Goal: Task Accomplishment & Management: Complete application form

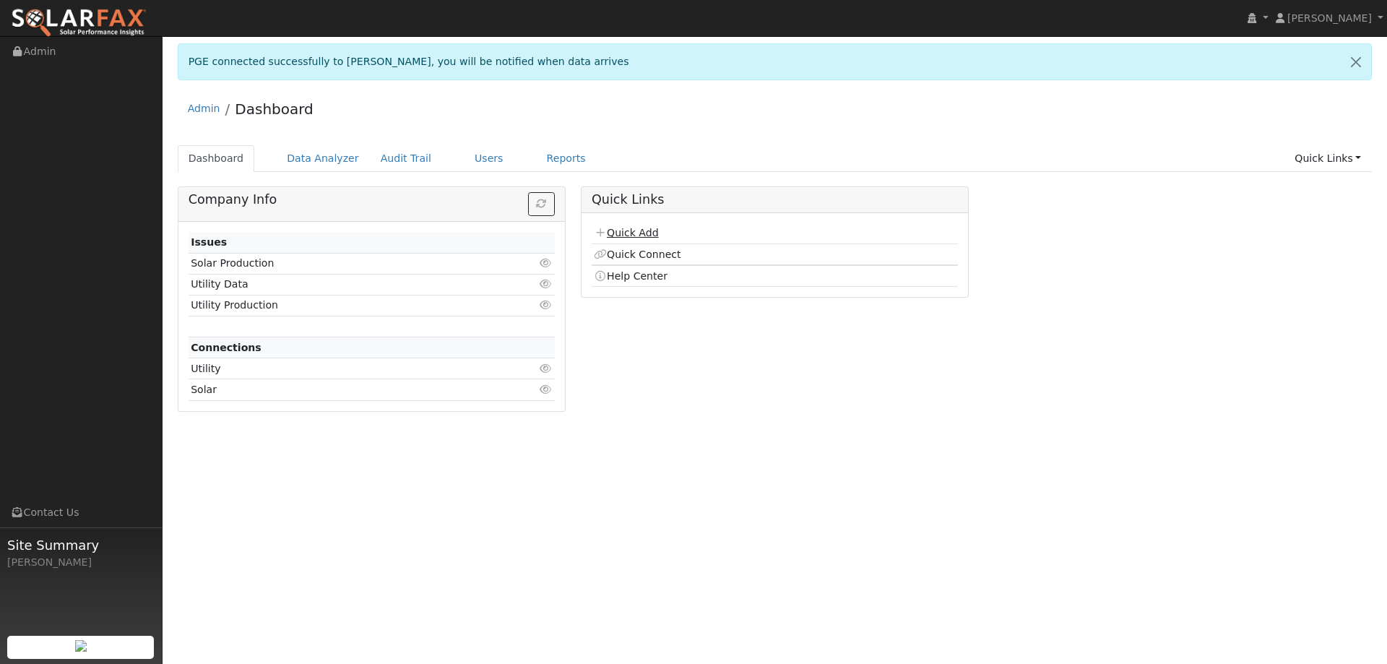
click at [649, 232] on link "Quick Add" at bounding box center [626, 233] width 64 height 12
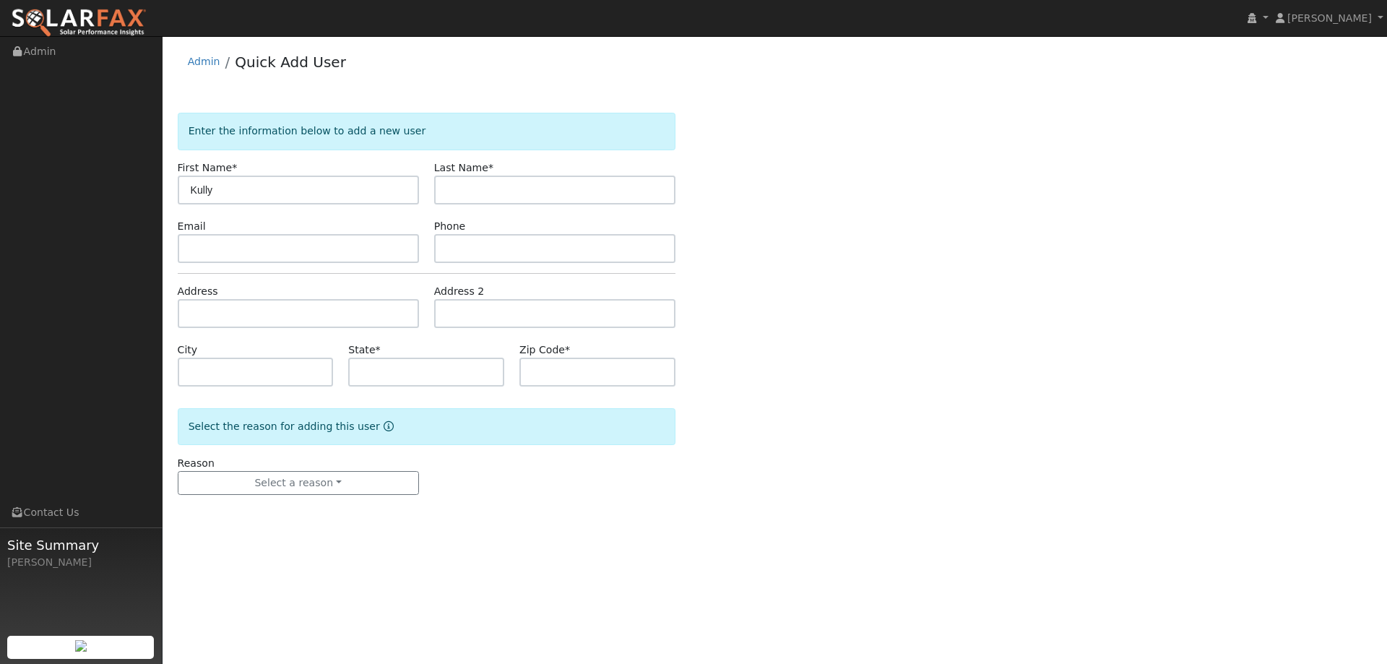
type input "Kully"
type input "Lindstrom"
click at [516, 253] on input "text" at bounding box center [554, 248] width 241 height 29
paste input "(925) 571-6713"
type input "(925) 571-6713"
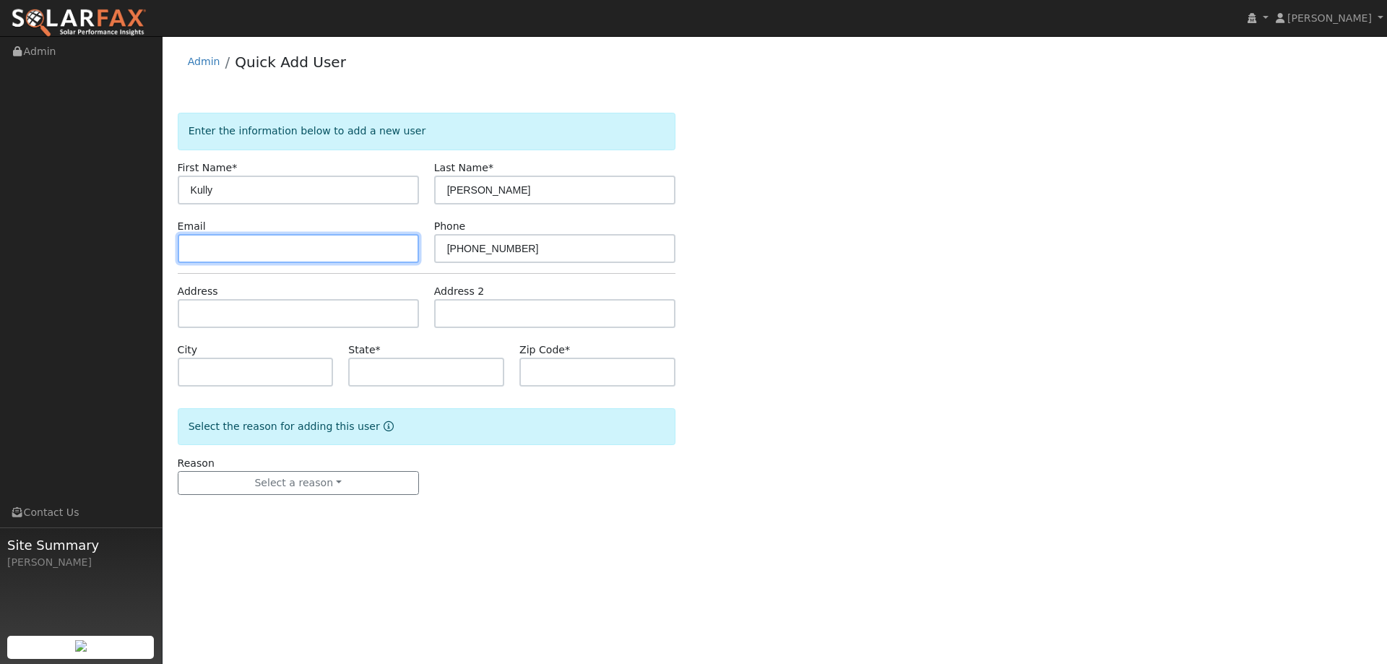
click at [343, 248] on input "text" at bounding box center [298, 248] width 241 height 29
paste input "[EMAIL_ADDRESS][DOMAIN_NAME]"
type input "[EMAIL_ADDRESS][DOMAIN_NAME]"
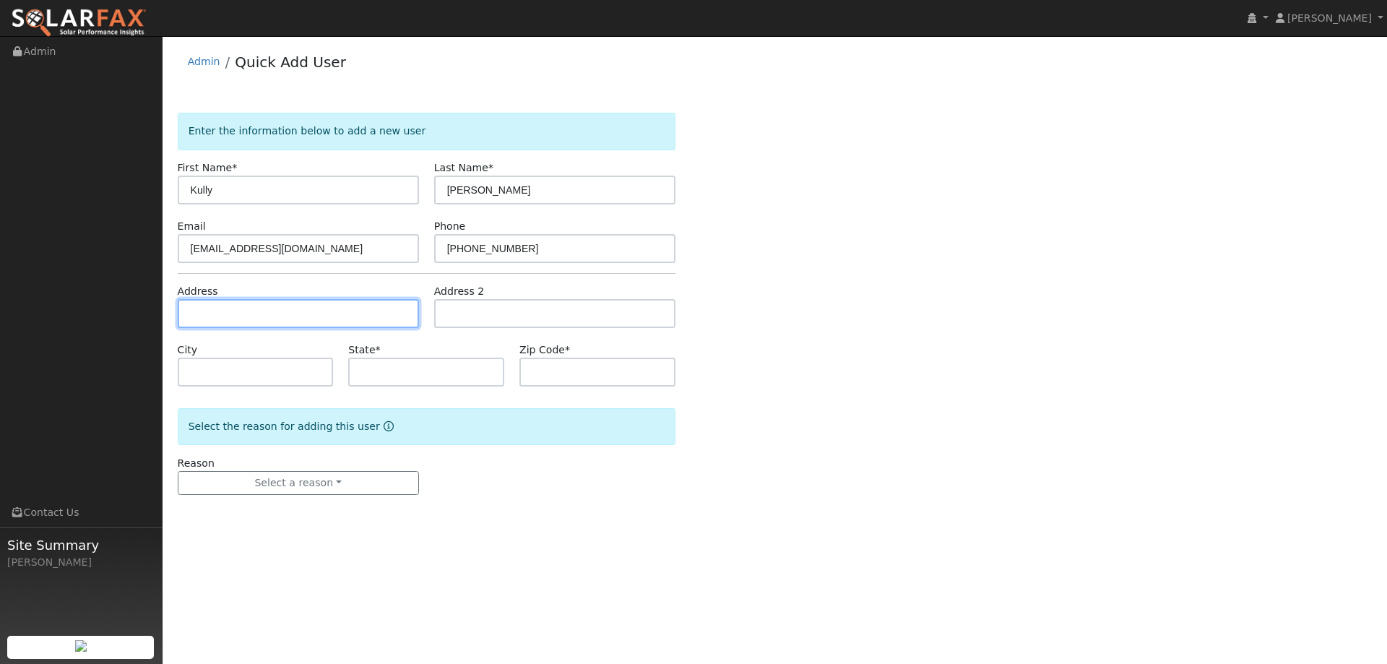
click at [314, 306] on input "text" at bounding box center [298, 313] width 241 height 29
paste input "820 Cypress Drive"
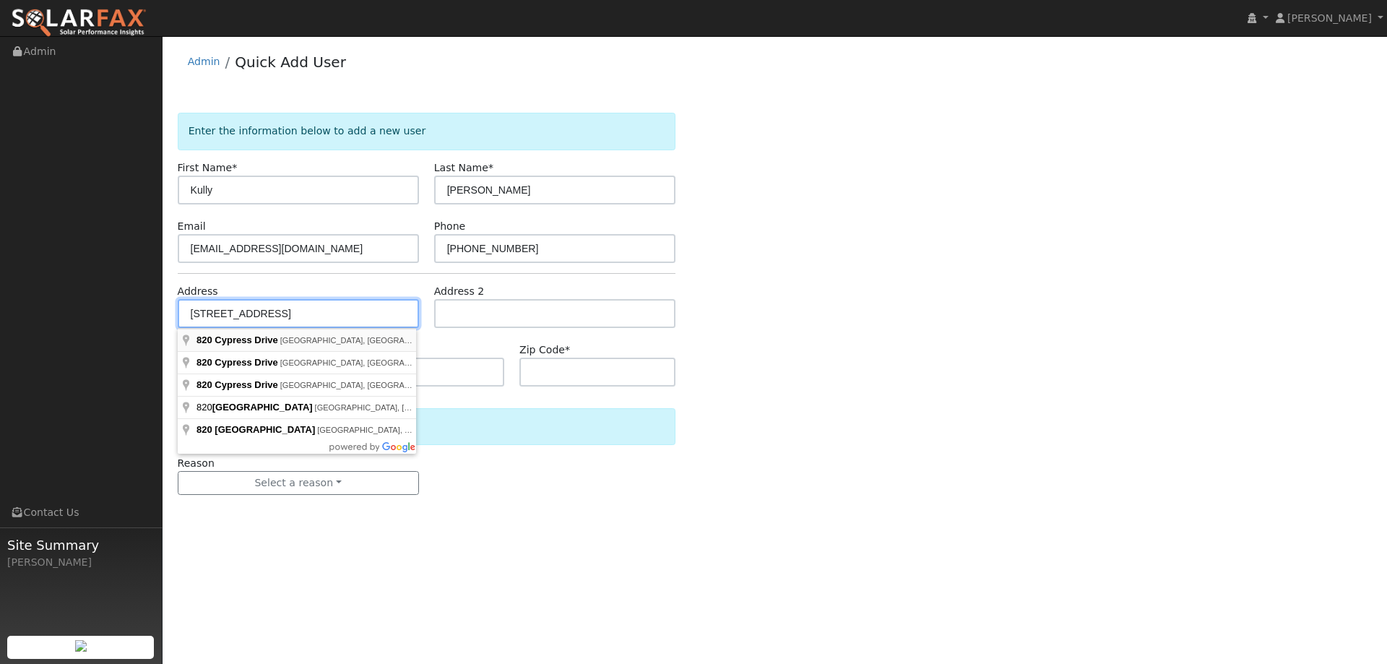
type input "[STREET_ADDRESS]"
type input "[GEOGRAPHIC_DATA]"
type input "CA"
type input "94571"
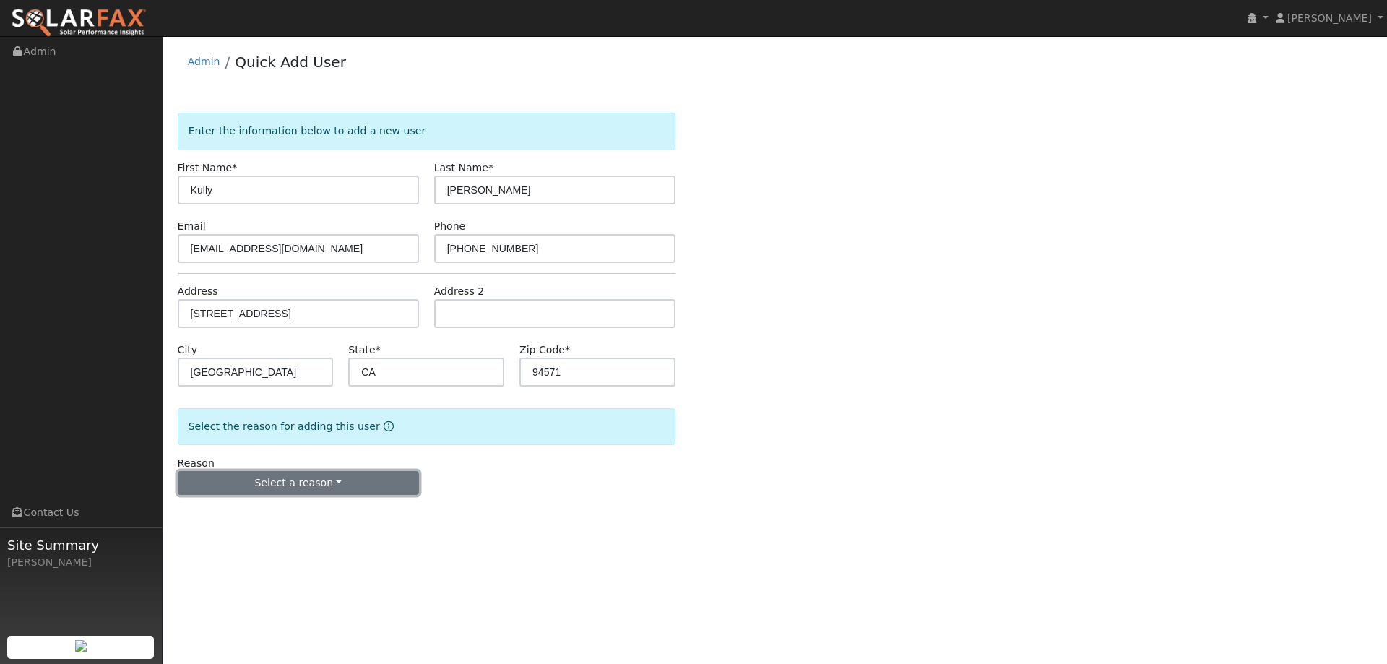
click at [300, 474] on button "Select a reason" at bounding box center [298, 483] width 241 height 25
click at [230, 509] on link "New lead" at bounding box center [258, 513] width 160 height 20
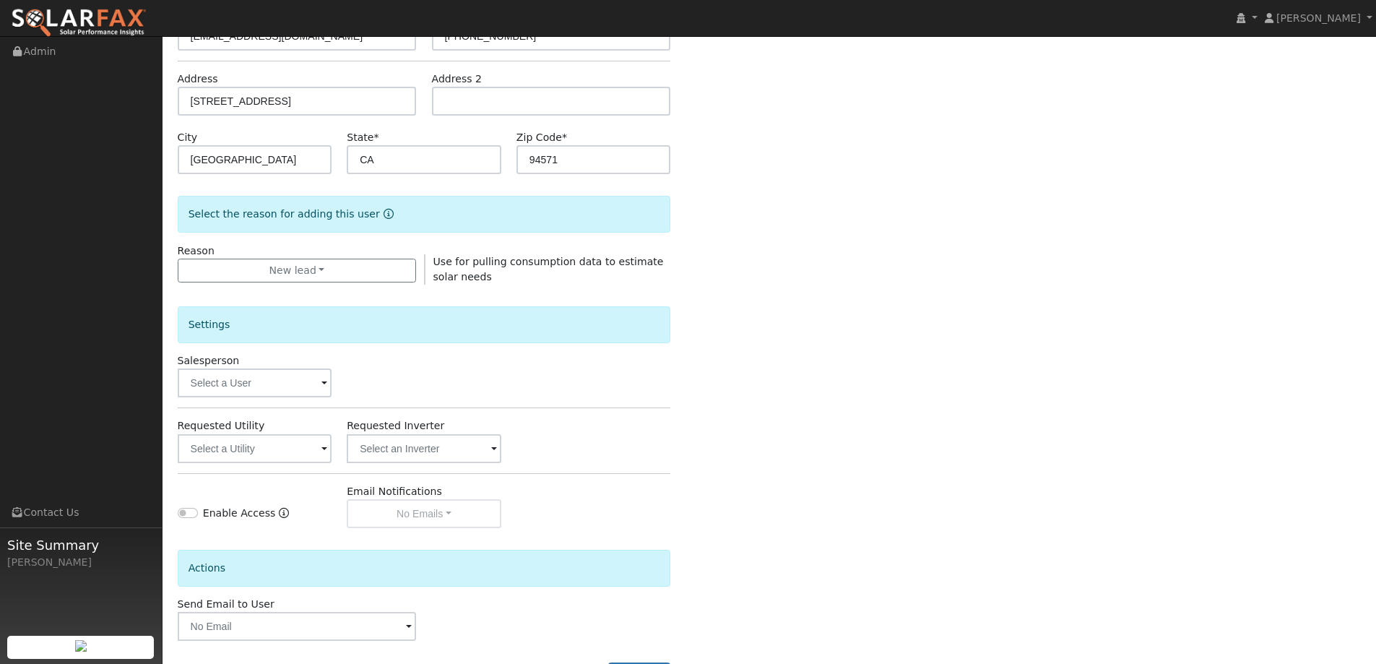
scroll to position [217, 0]
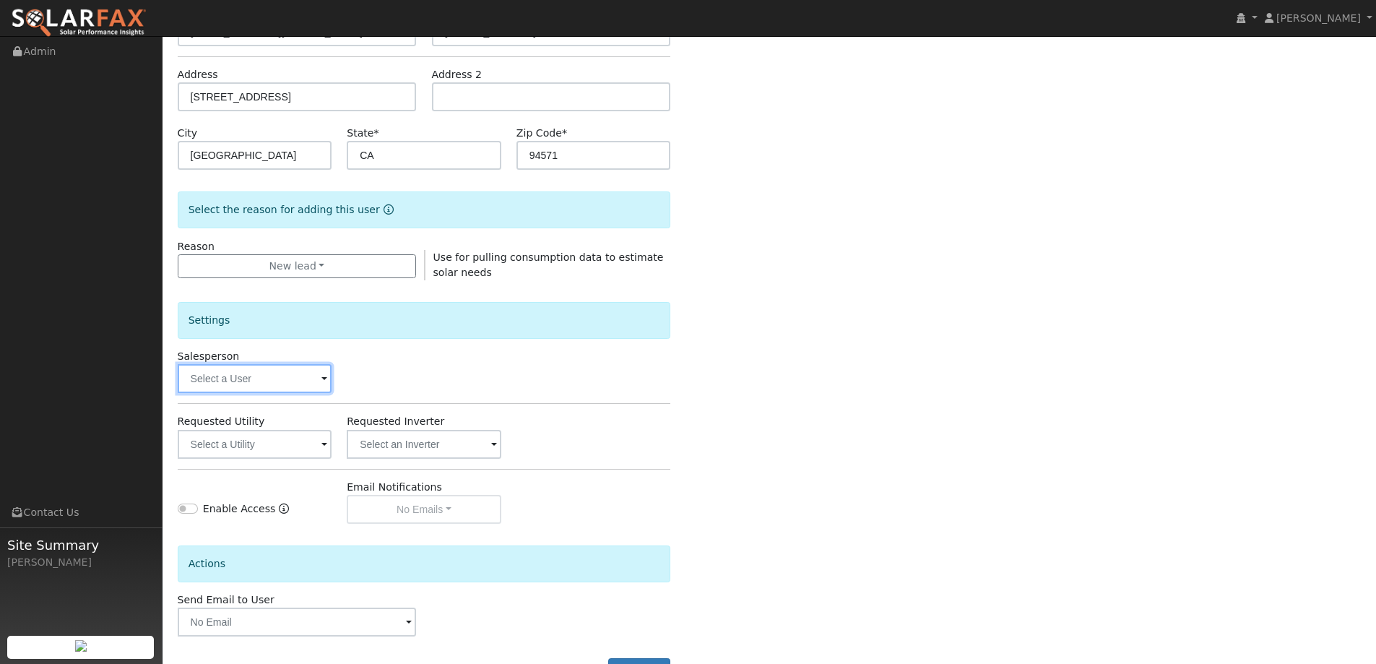
click at [316, 375] on input "text" at bounding box center [255, 378] width 155 height 29
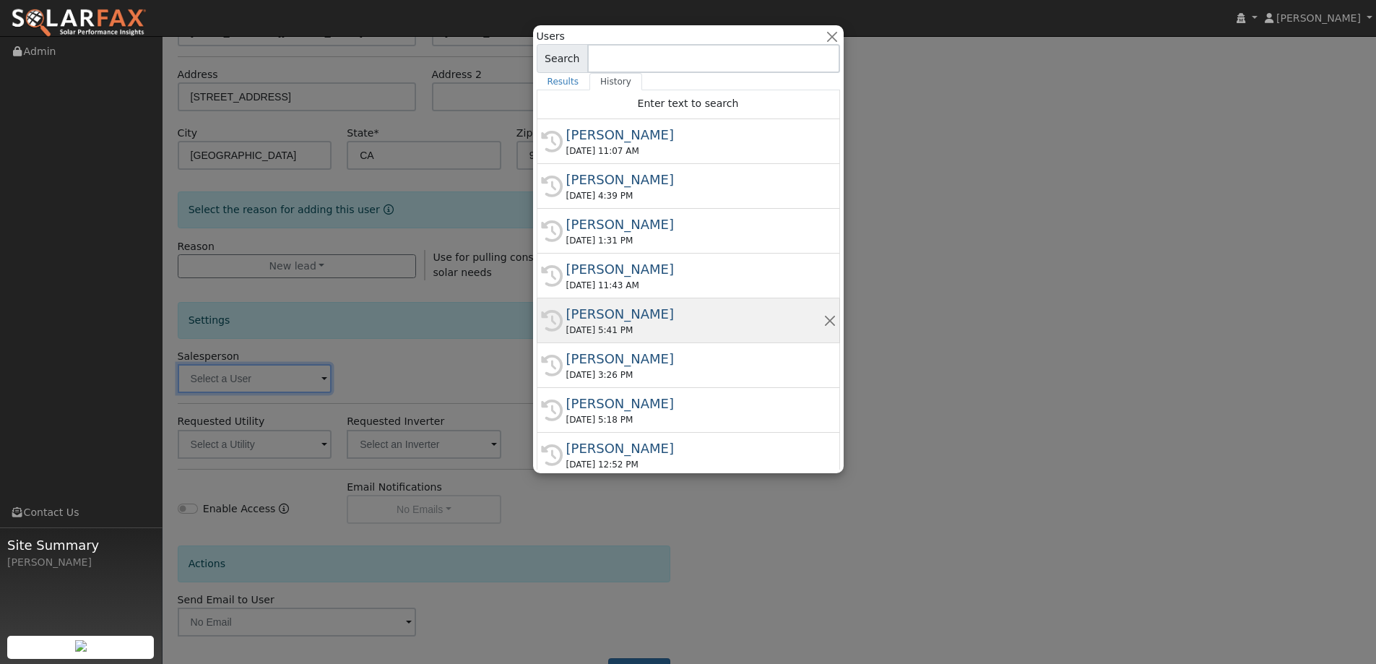
click at [633, 315] on div "Jon Landsman" at bounding box center [694, 314] width 257 height 20
type input "Jon Landsman"
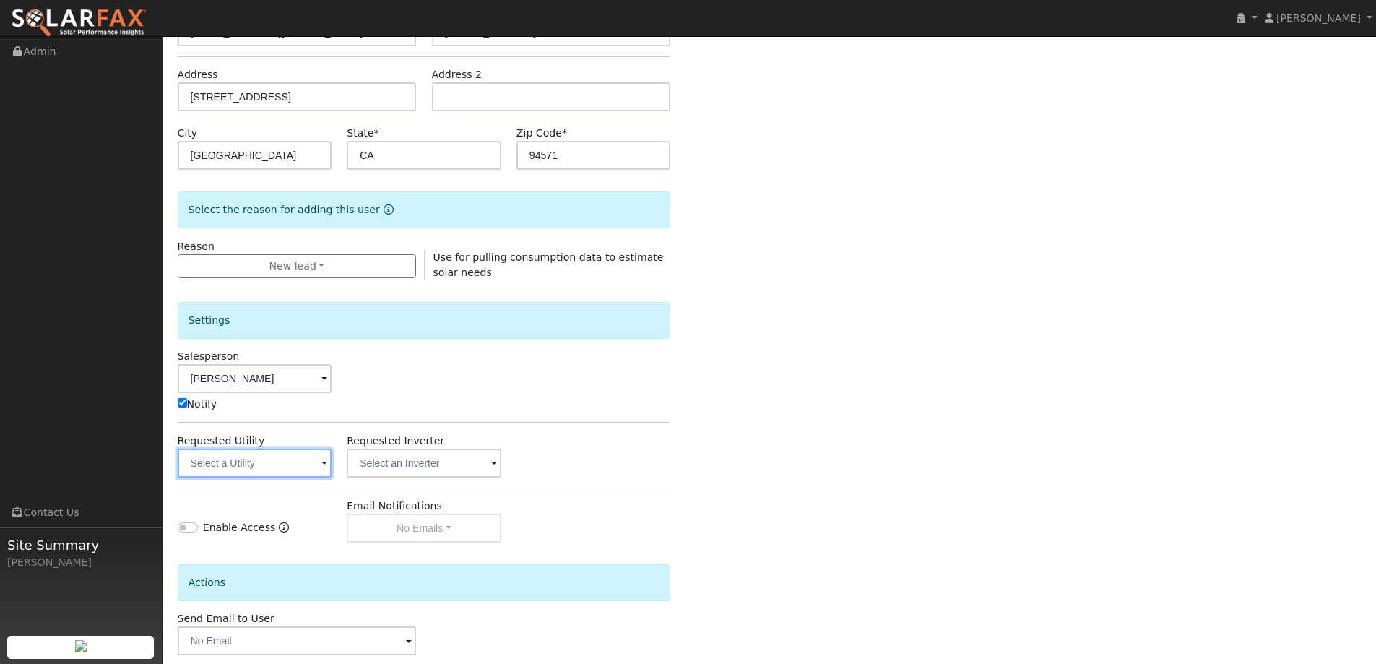
click at [295, 468] on input "text" at bounding box center [255, 463] width 155 height 29
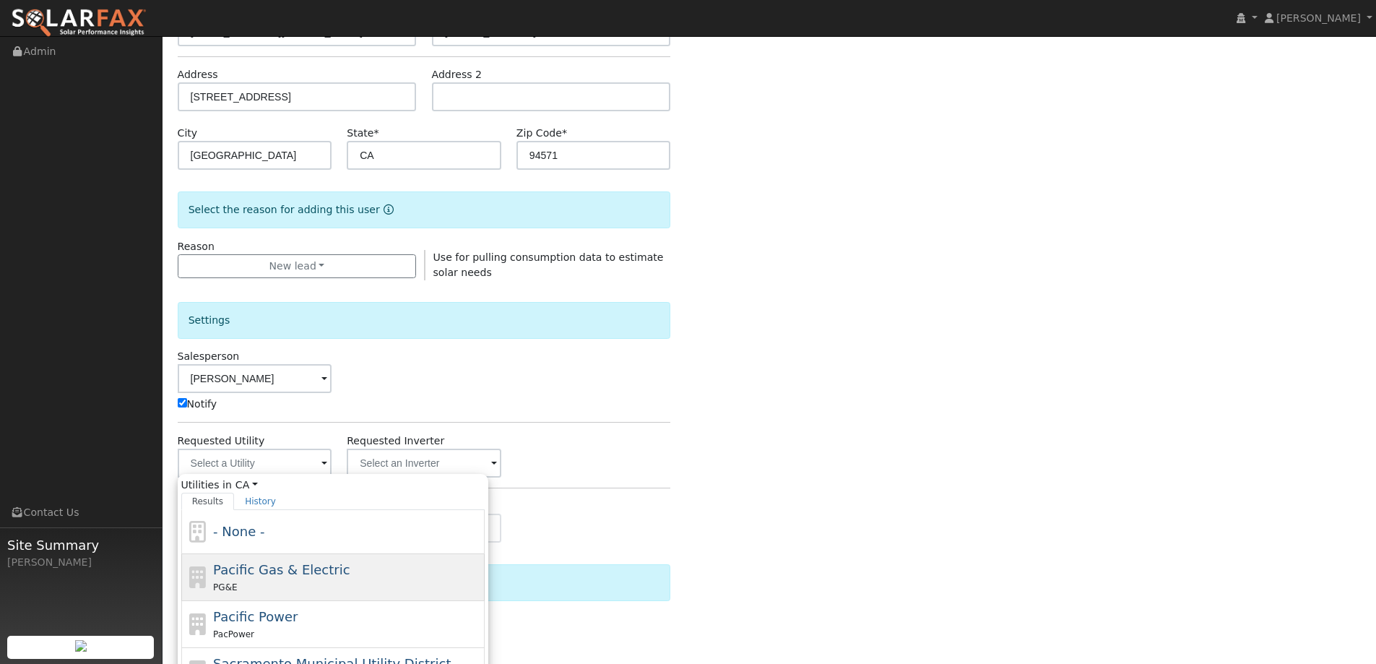
click at [339, 557] on div "Pacific Gas & Electric PG&E" at bounding box center [332, 577] width 303 height 47
type input "Pacific Gas & Electric"
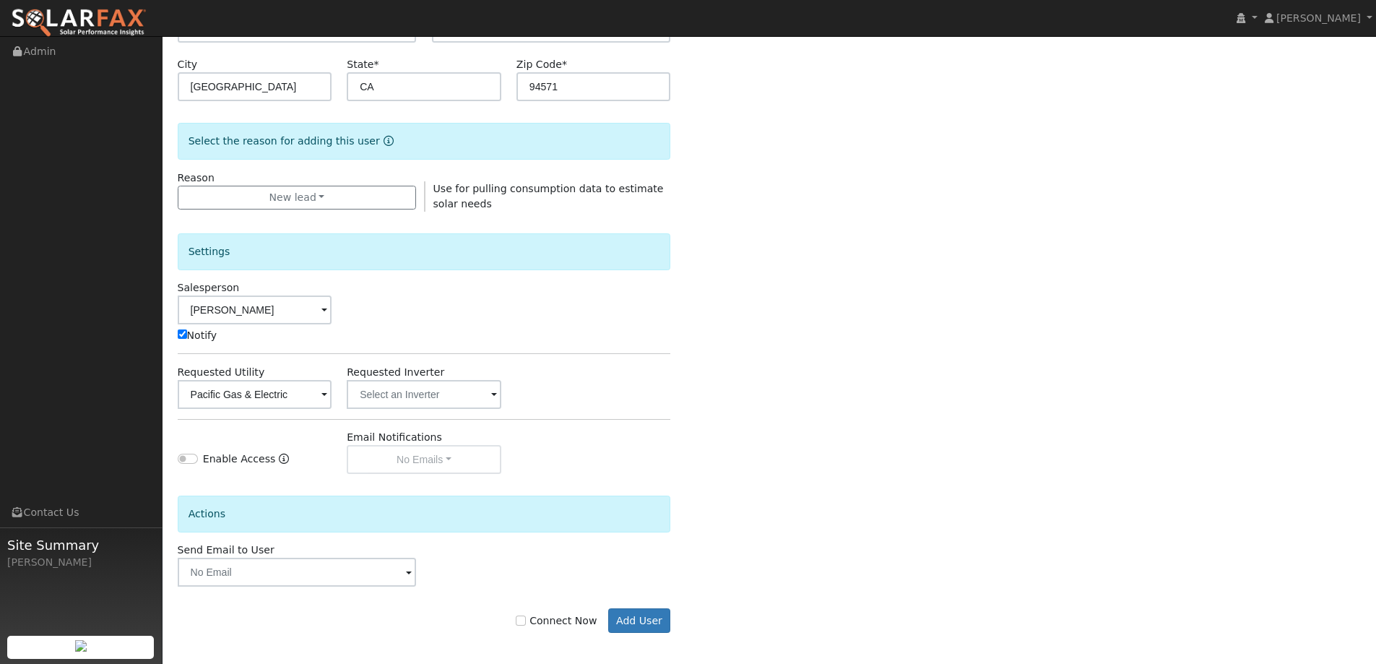
scroll to position [290, 0]
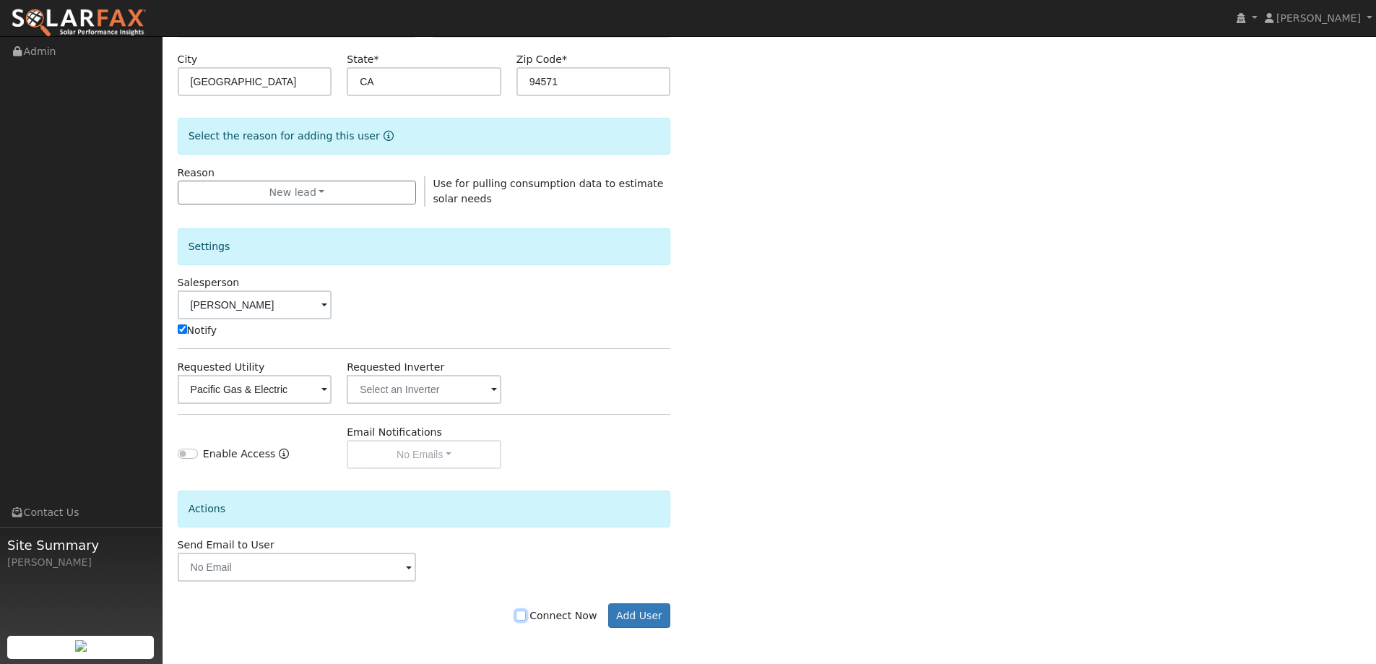
click at [526, 620] on input "Connect Now" at bounding box center [521, 615] width 10 height 10
checkbox input "true"
click at [629, 616] on button "Add User" at bounding box center [639, 615] width 63 height 25
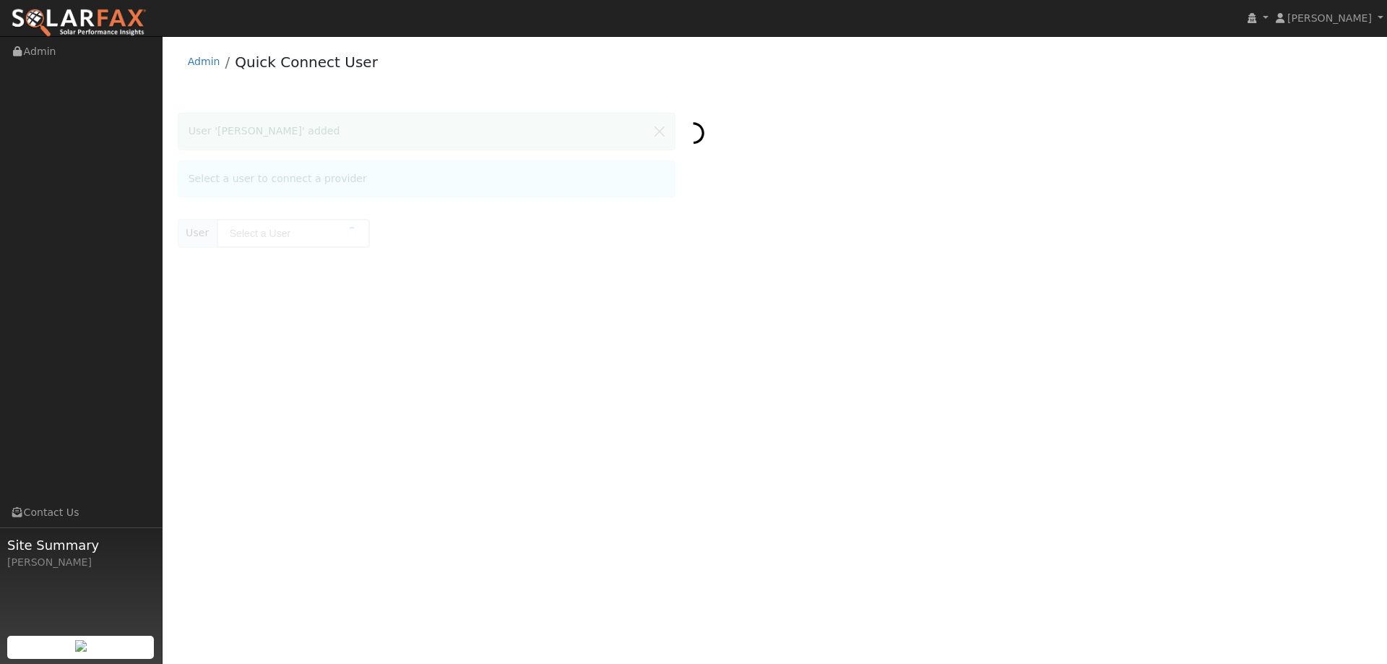
type input "Kully Lindstrom"
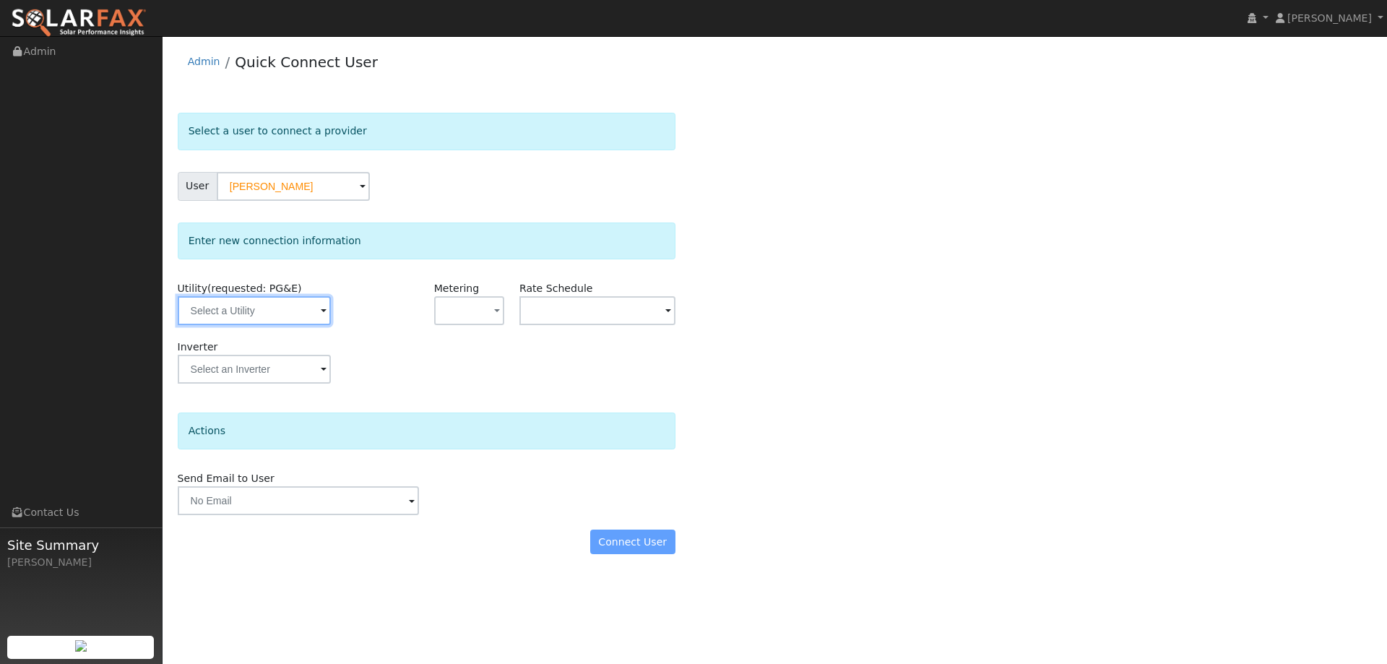
click at [315, 308] on input "text" at bounding box center [254, 310] width 153 height 29
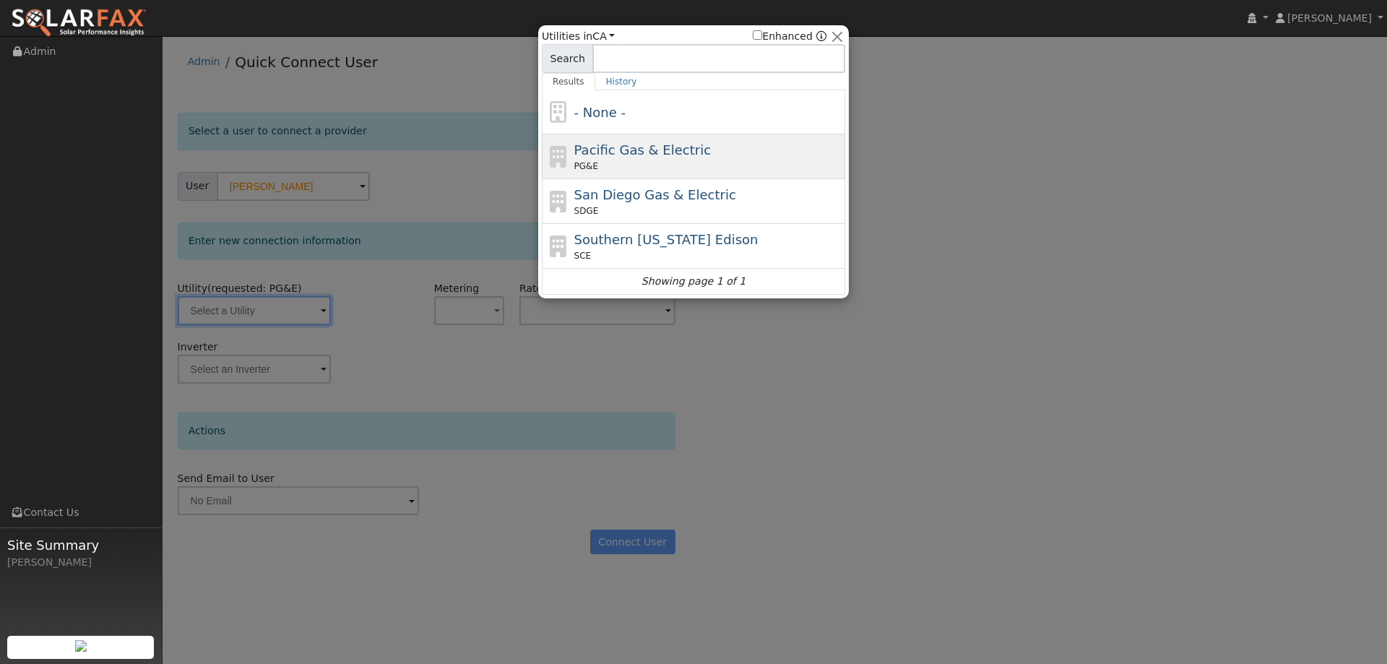
click at [563, 162] on icon at bounding box center [558, 157] width 25 height 22
type input "PG&E"
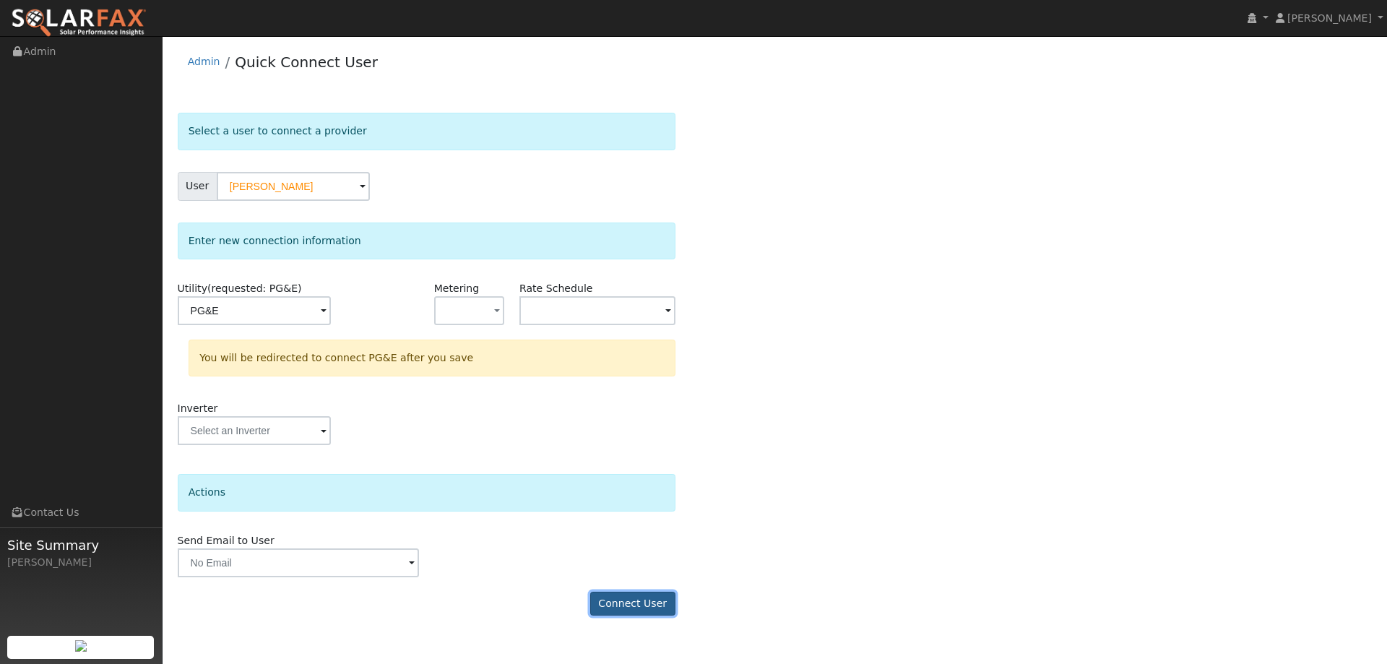
click at [623, 600] on button "Connect User" at bounding box center [632, 604] width 85 height 25
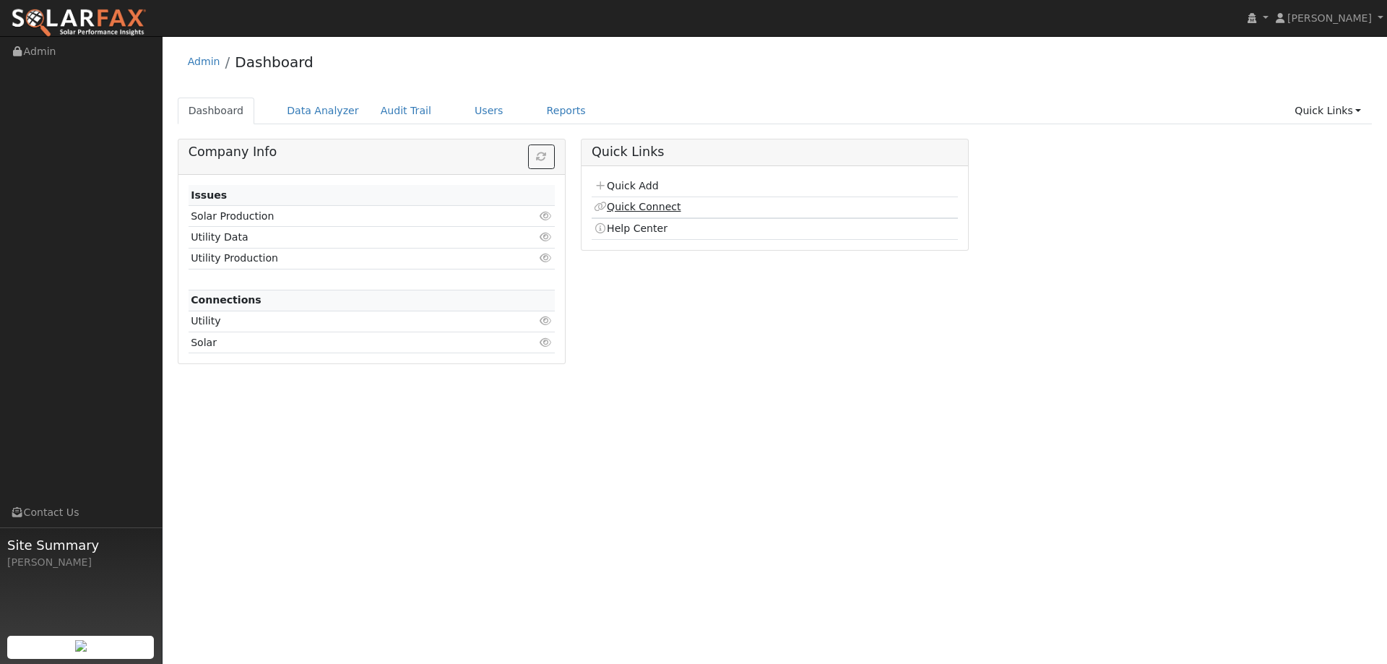
click at [667, 209] on link "Quick Connect" at bounding box center [637, 207] width 87 height 12
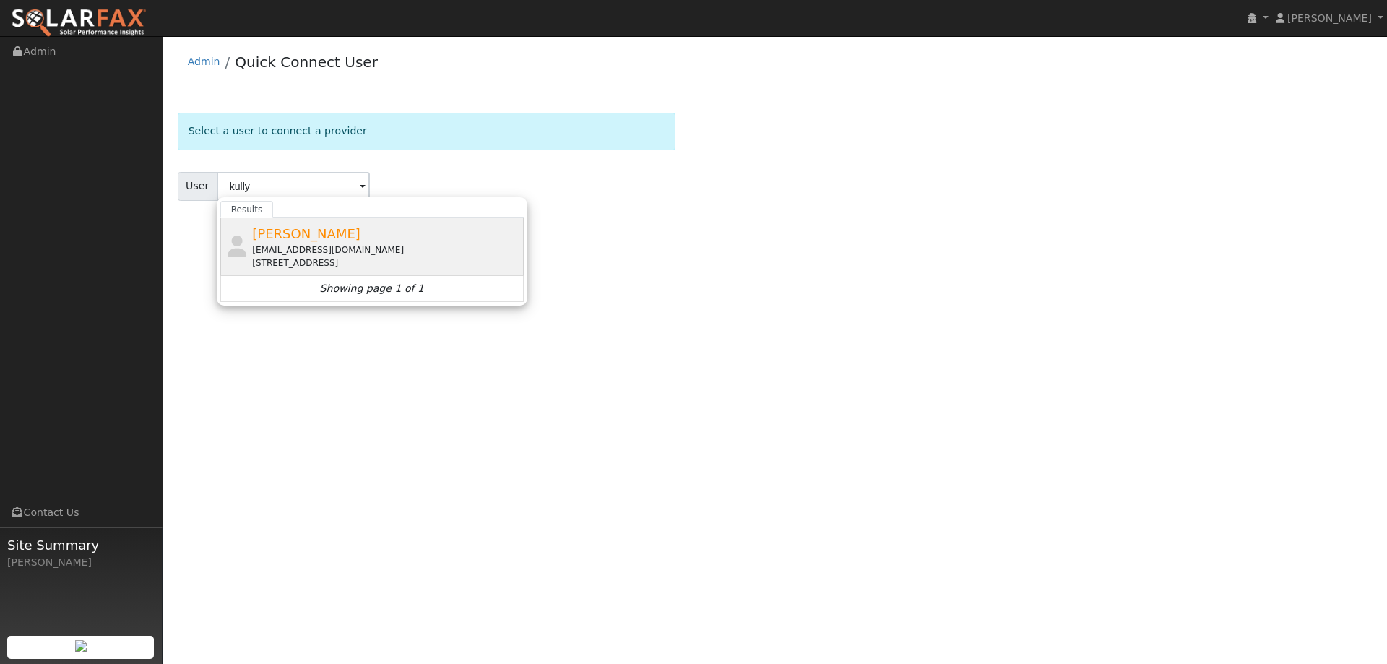
click at [483, 244] on div "kullylindstrom@gmail.com" at bounding box center [386, 249] width 268 height 13
type input "Kully Lindstrom"
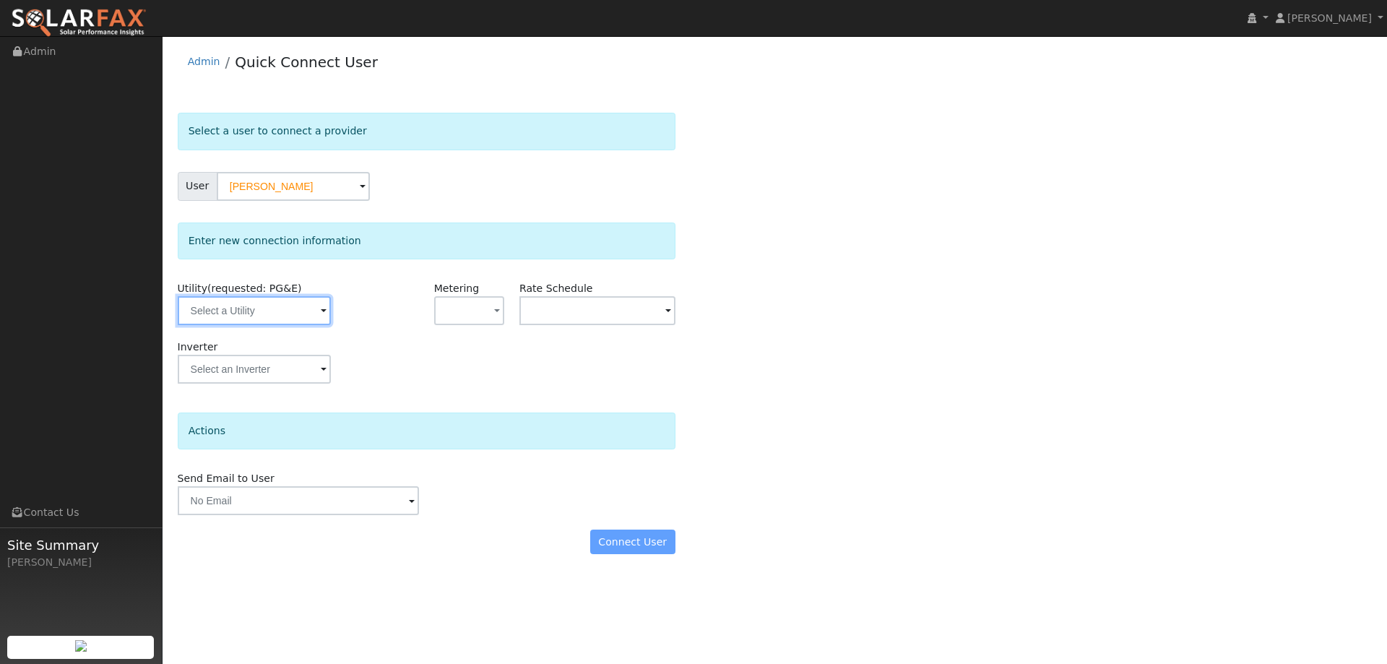
click at [316, 314] on input "text" at bounding box center [254, 310] width 153 height 29
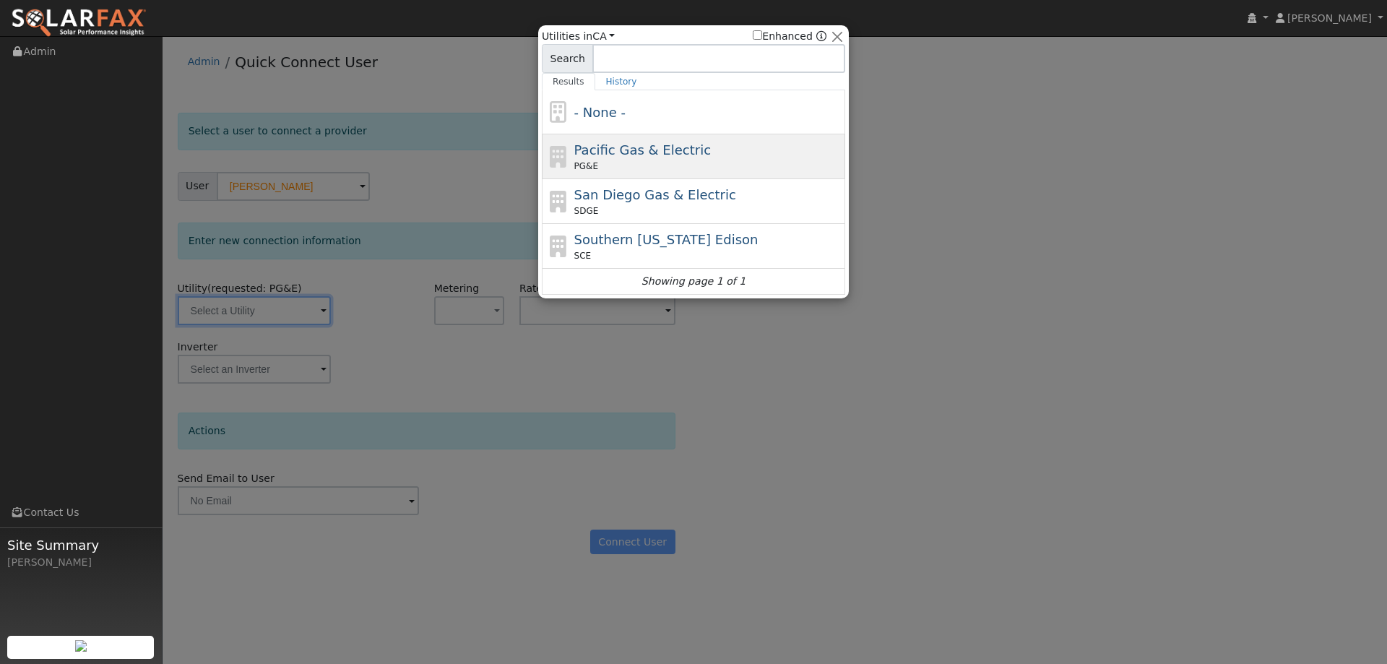
click at [608, 152] on span "Pacific Gas & Electric" at bounding box center [642, 149] width 137 height 15
type input "PG&E"
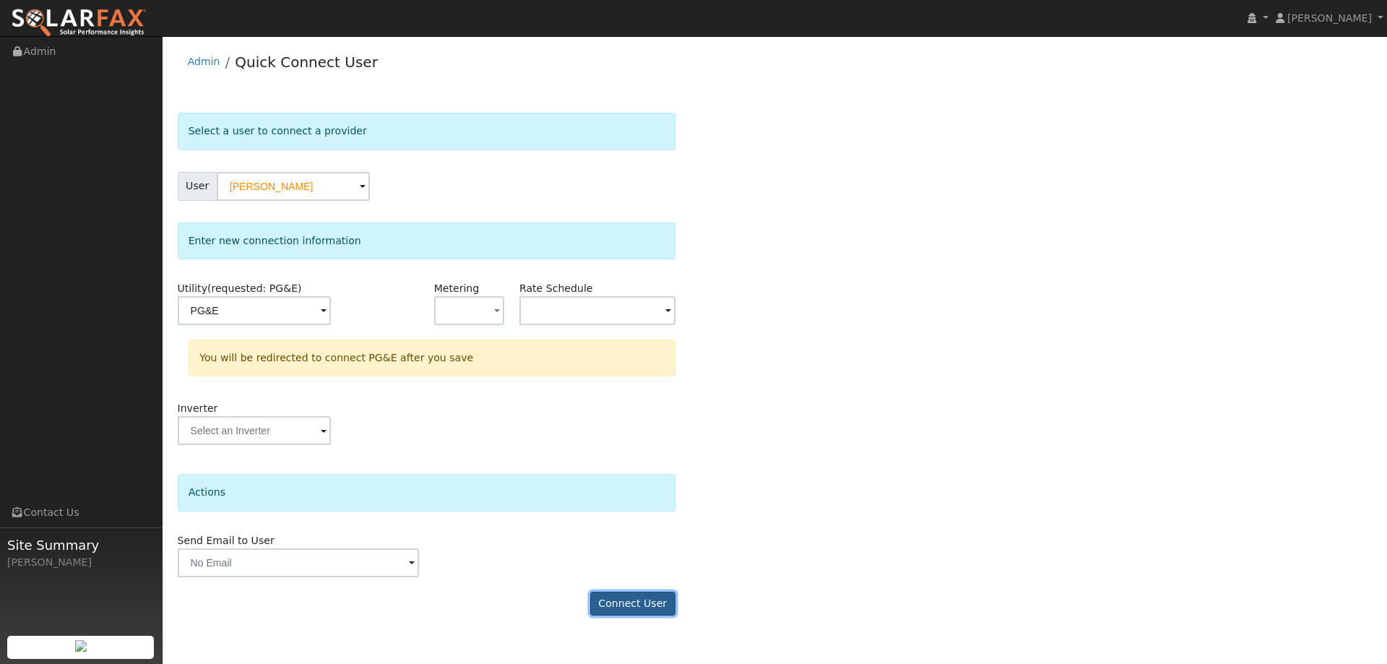
click at [601, 598] on button "Connect User" at bounding box center [632, 604] width 85 height 25
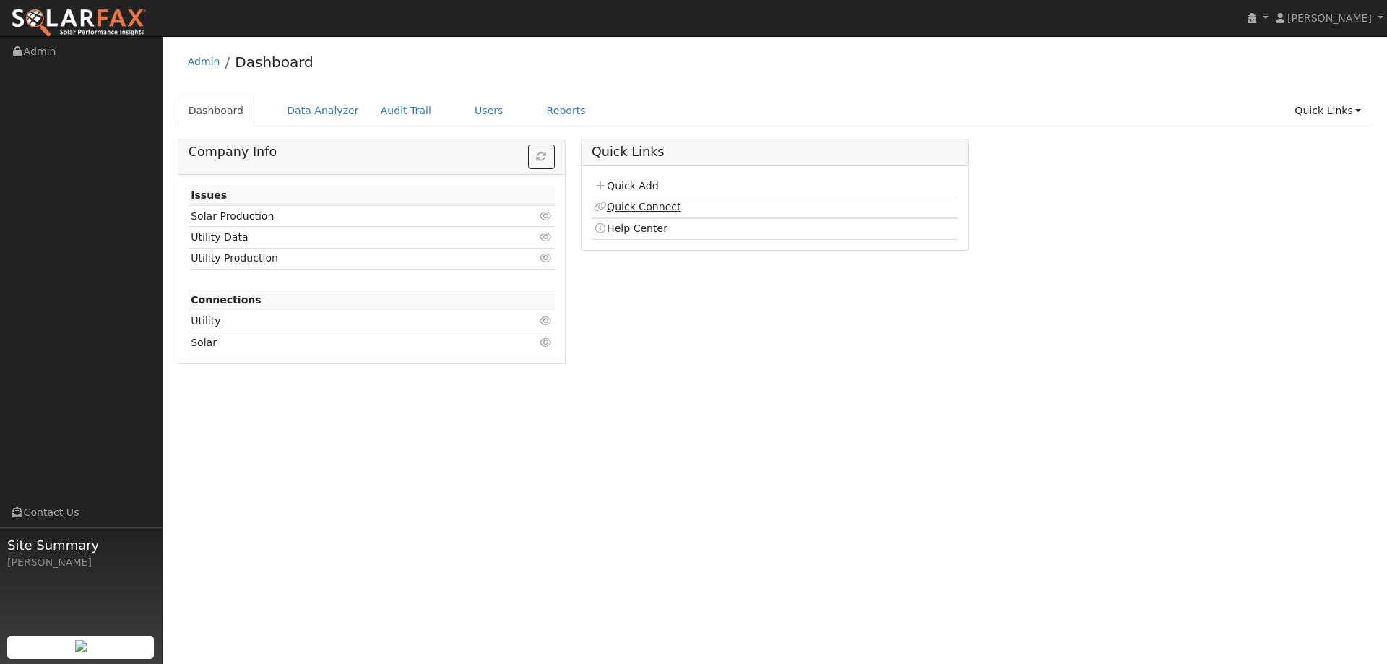
click at [652, 211] on link "Quick Connect" at bounding box center [637, 207] width 87 height 12
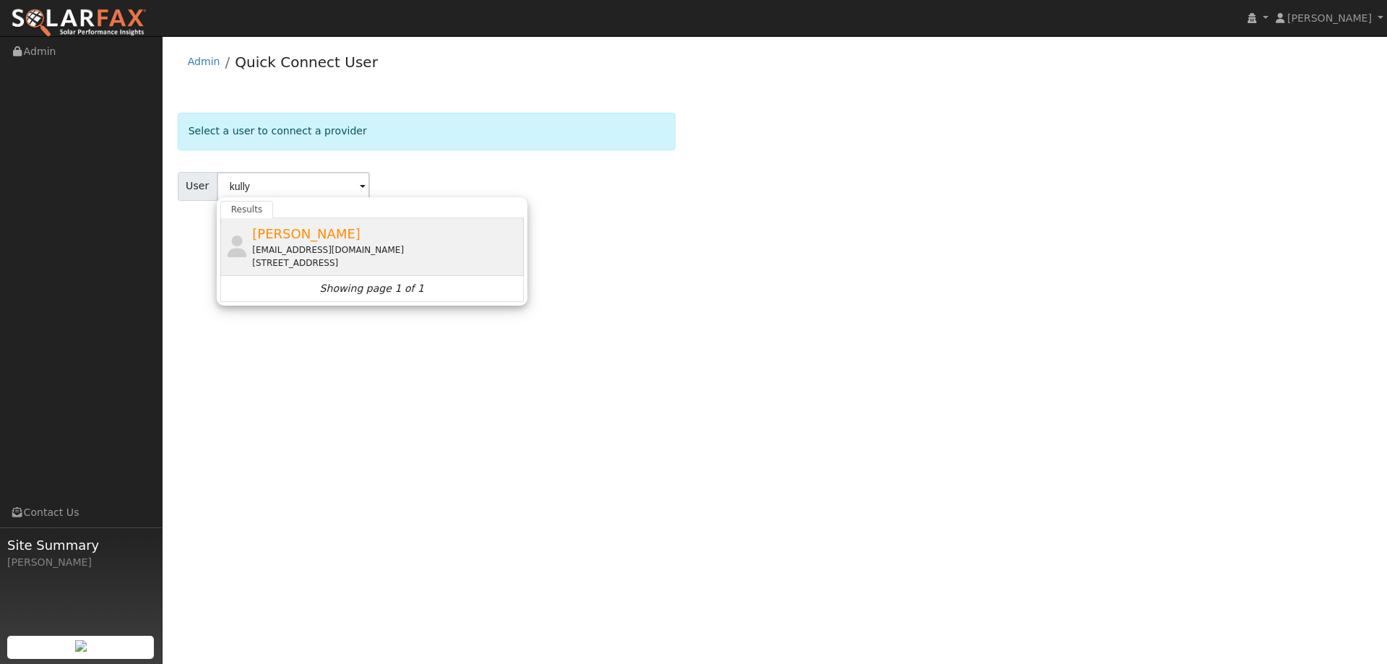
click at [445, 233] on div "Kully Lindstrom kullylindstrom@gmail.com 820 Cypress Drive, Rio Vista, CA 94571" at bounding box center [386, 247] width 268 height 46
type input "[PERSON_NAME]"
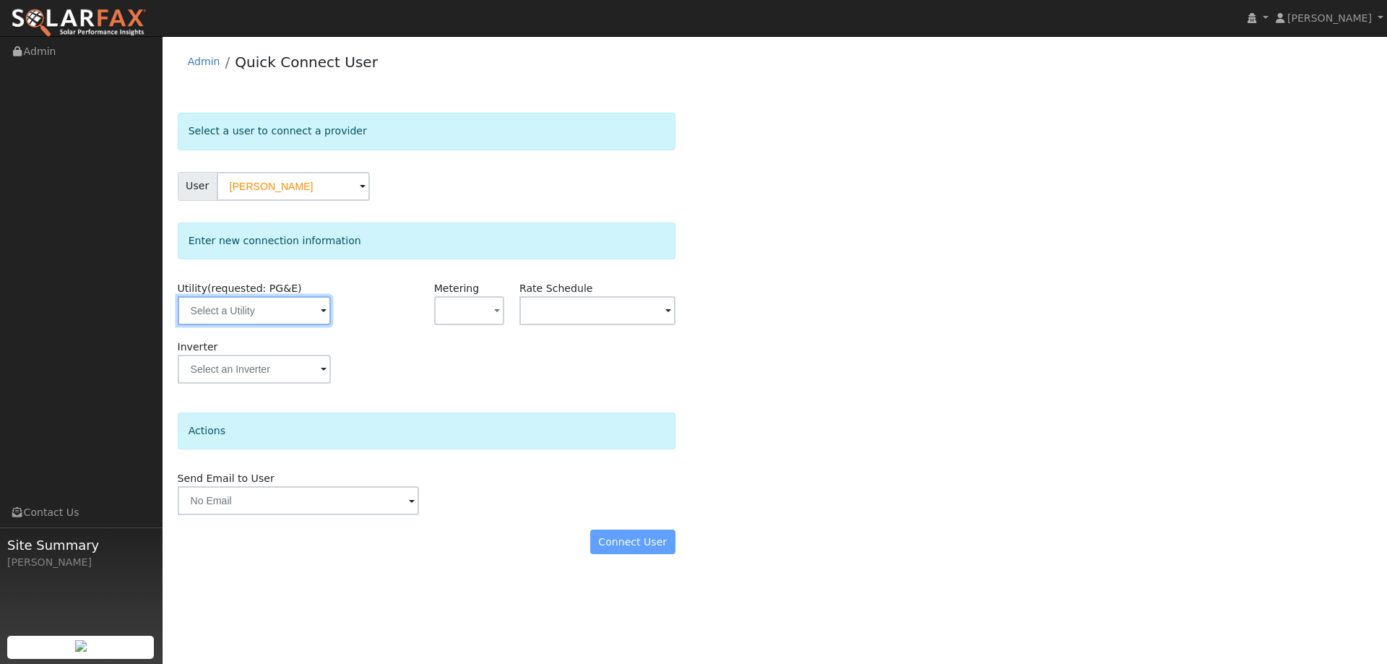
click at [316, 305] on input "text" at bounding box center [254, 310] width 153 height 29
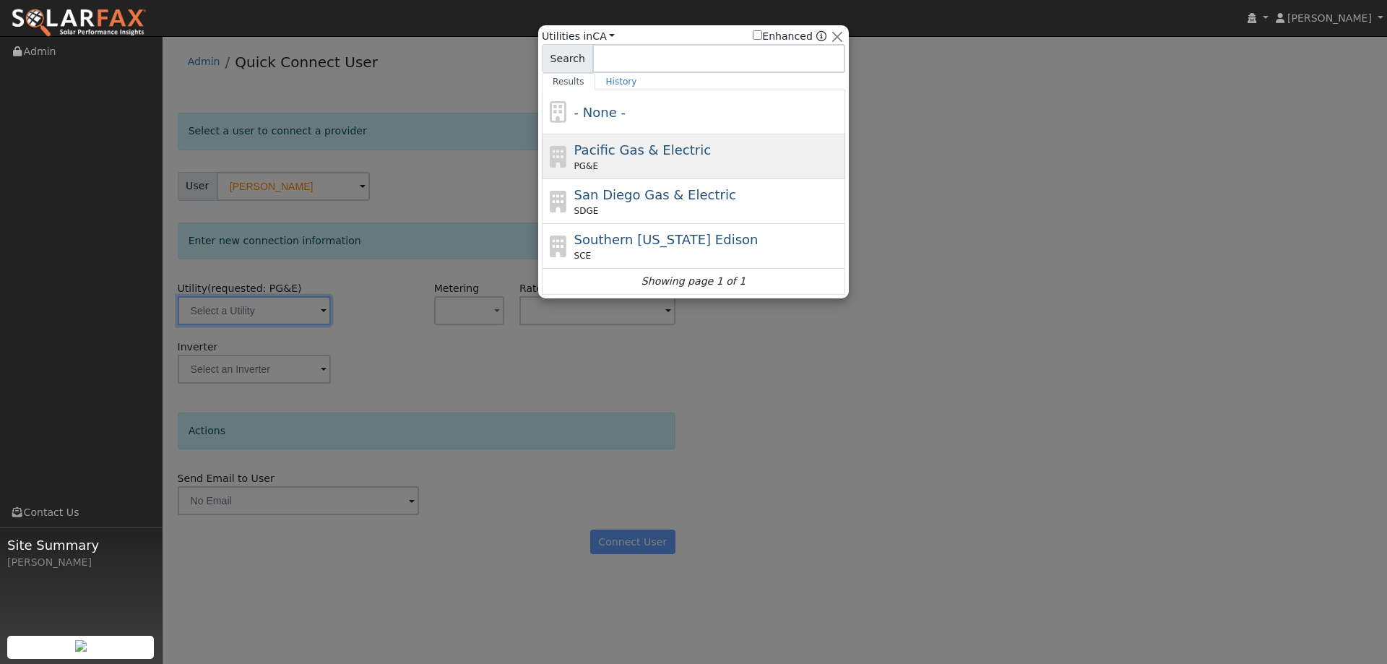
click at [625, 159] on div "Pacific Gas & Electric PG&E" at bounding box center [708, 156] width 268 height 33
type input "PG&E"
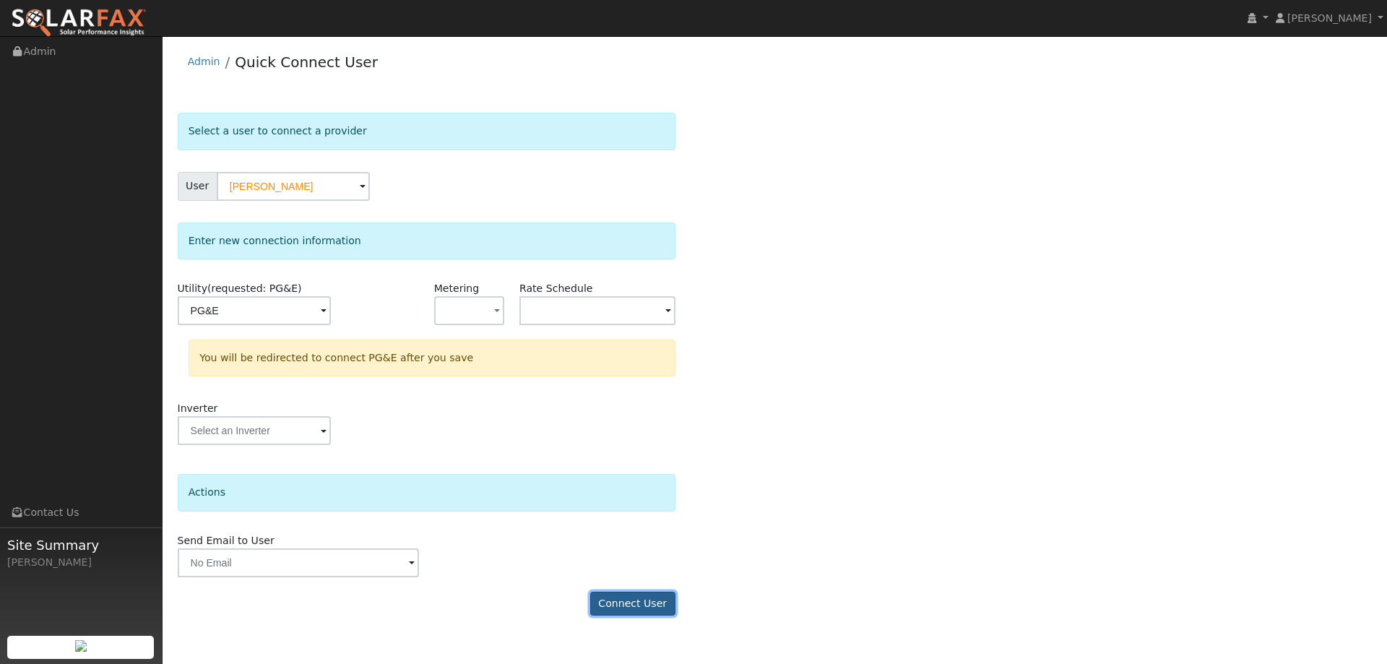
click at [644, 601] on button "Connect User" at bounding box center [632, 604] width 85 height 25
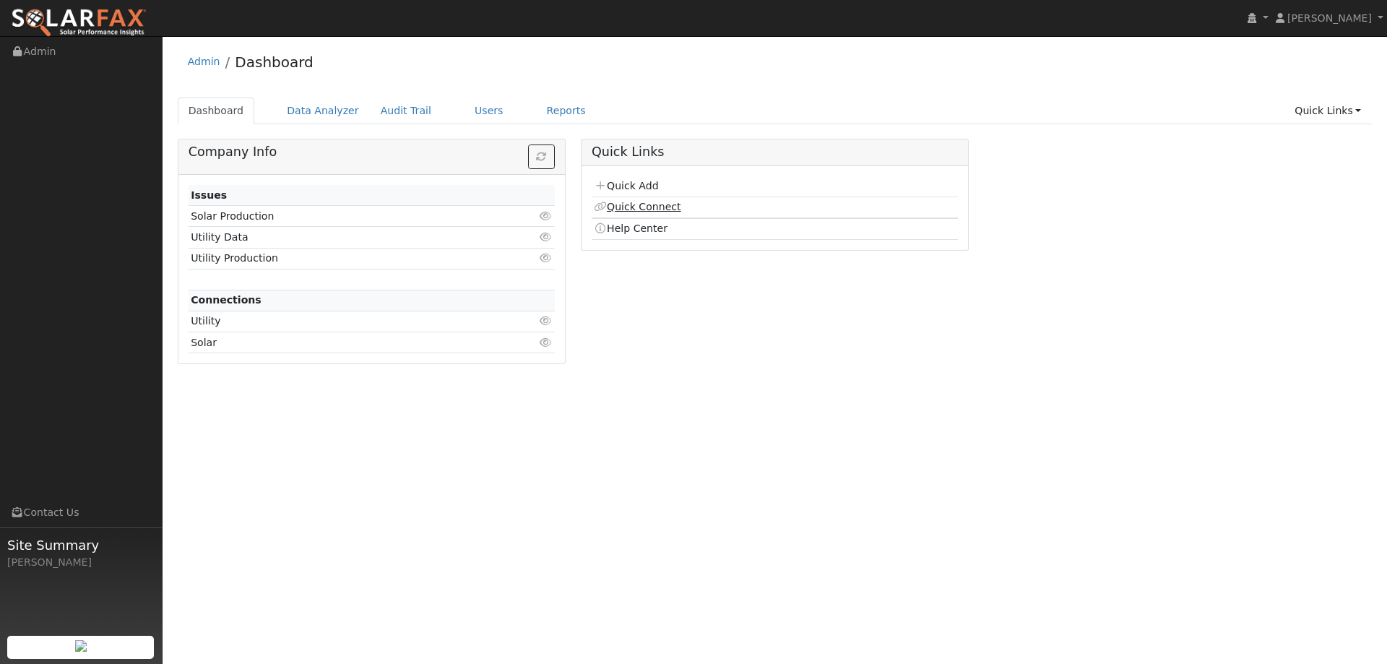
click at [646, 201] on link "Quick Connect" at bounding box center [637, 207] width 87 height 12
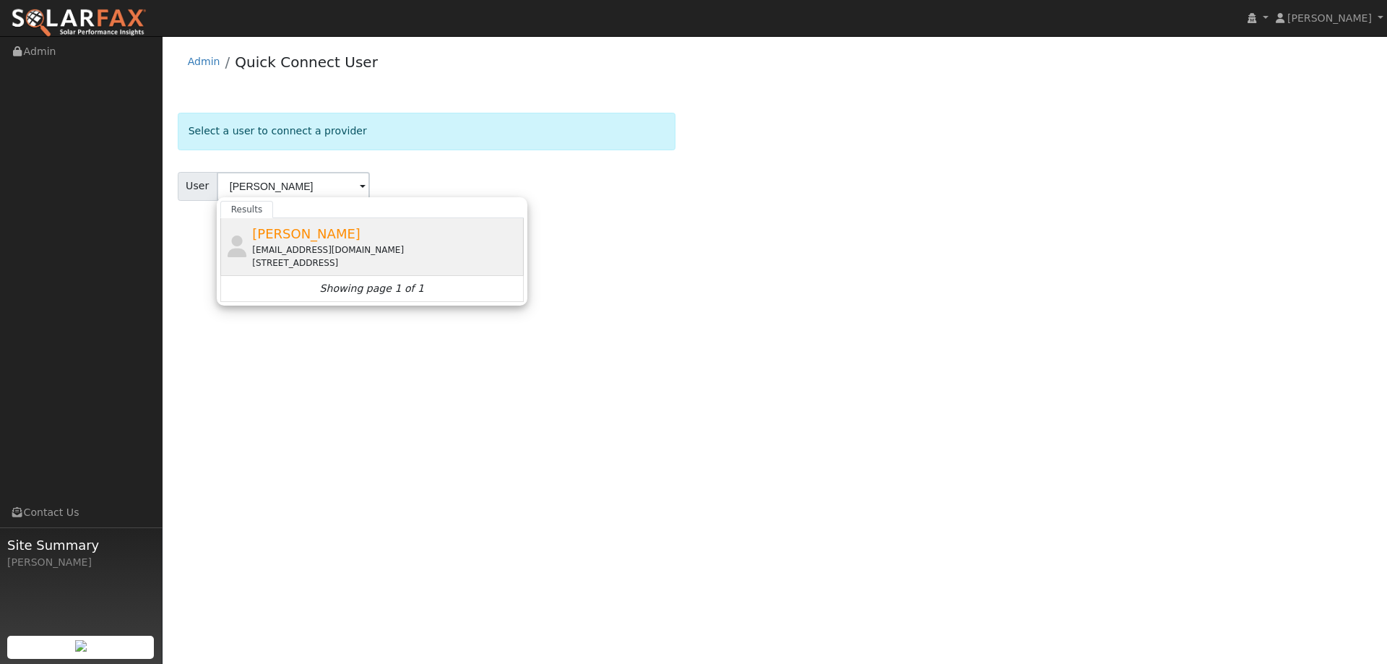
click at [334, 250] on div "[EMAIL_ADDRESS][DOMAIN_NAME]" at bounding box center [386, 249] width 268 height 13
type input "[PERSON_NAME]"
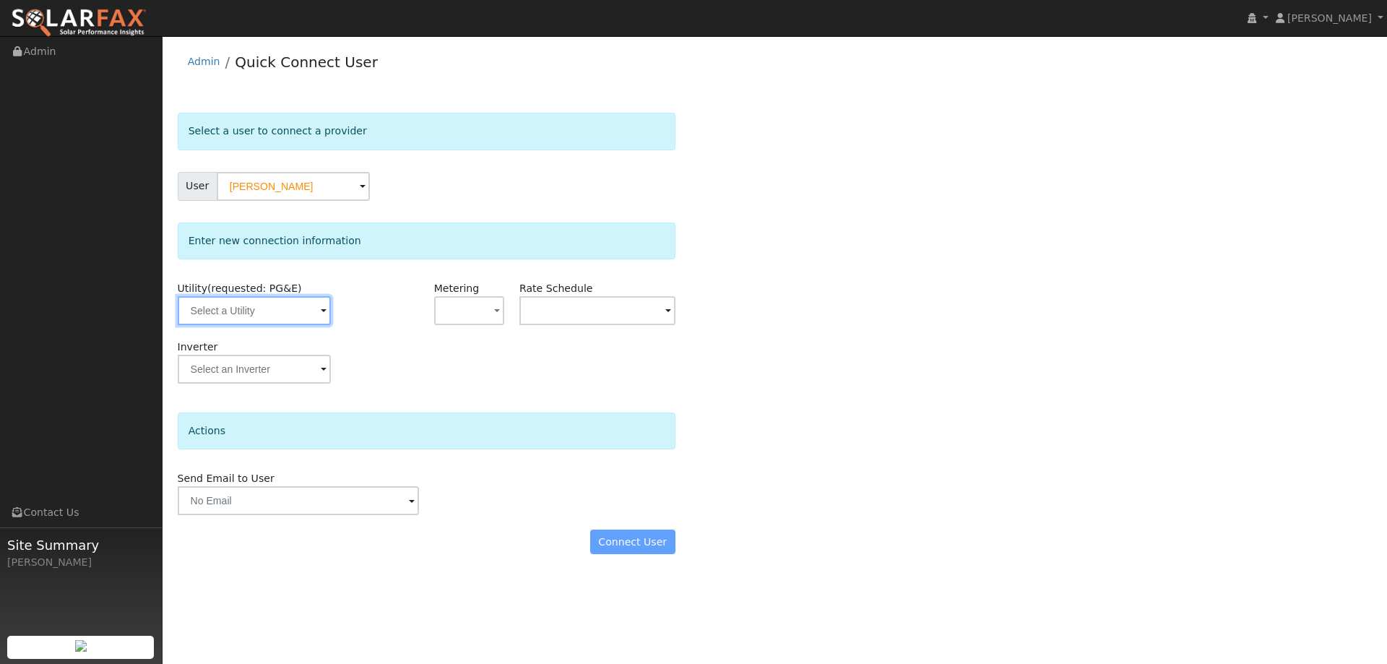
click at [312, 312] on input "text" at bounding box center [254, 310] width 153 height 29
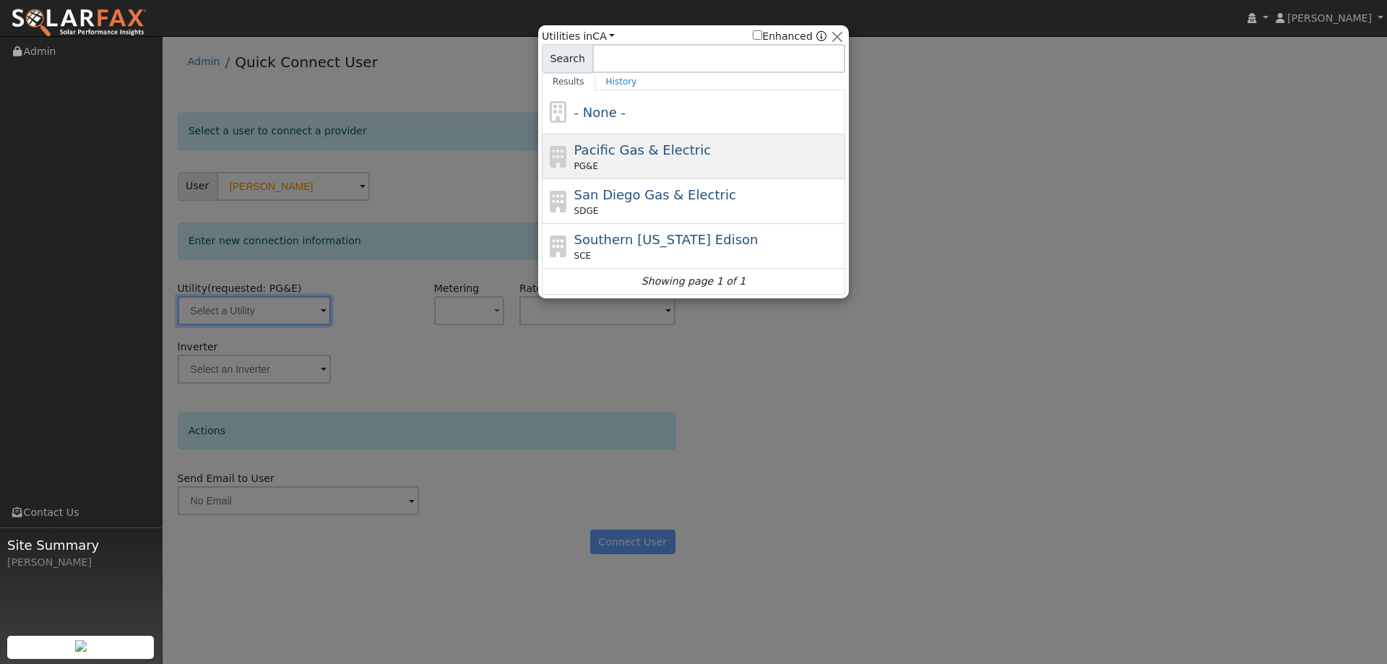
click at [599, 163] on div "PG&E" at bounding box center [708, 166] width 268 height 13
type input "PG&E"
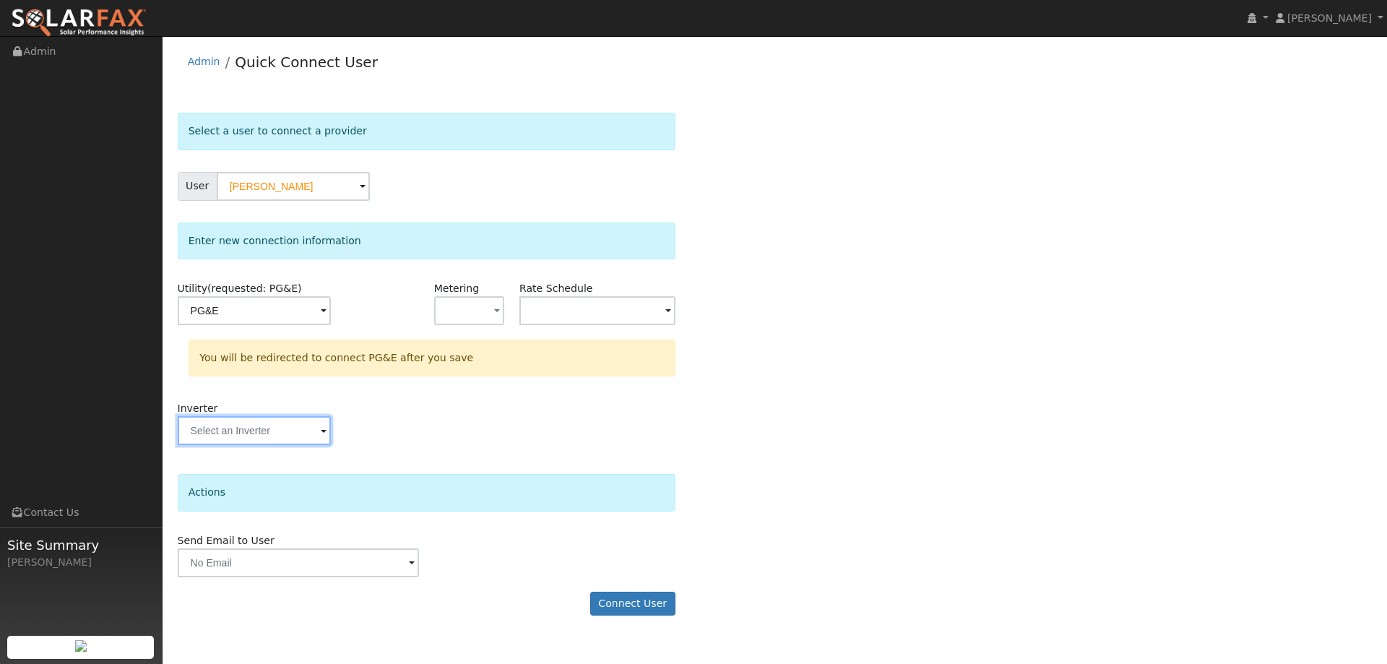
click at [316, 440] on input "text" at bounding box center [254, 430] width 153 height 29
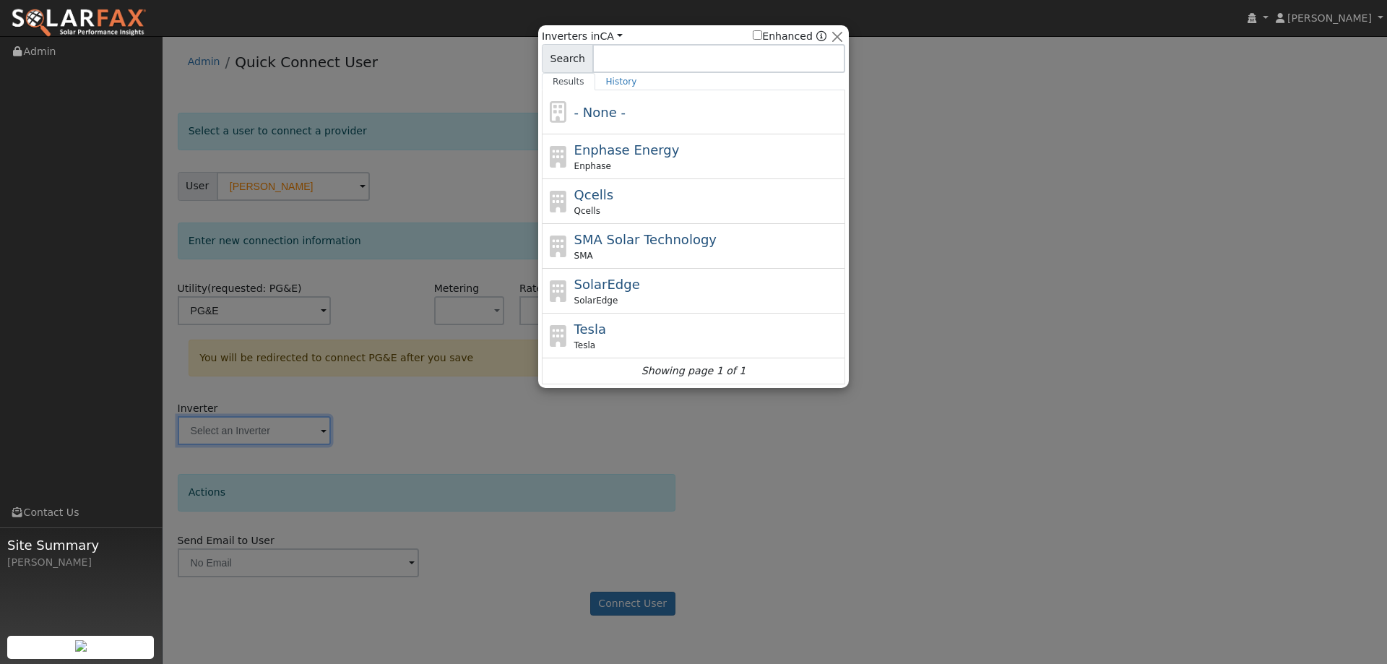
click at [533, 438] on div at bounding box center [693, 332] width 1387 height 664
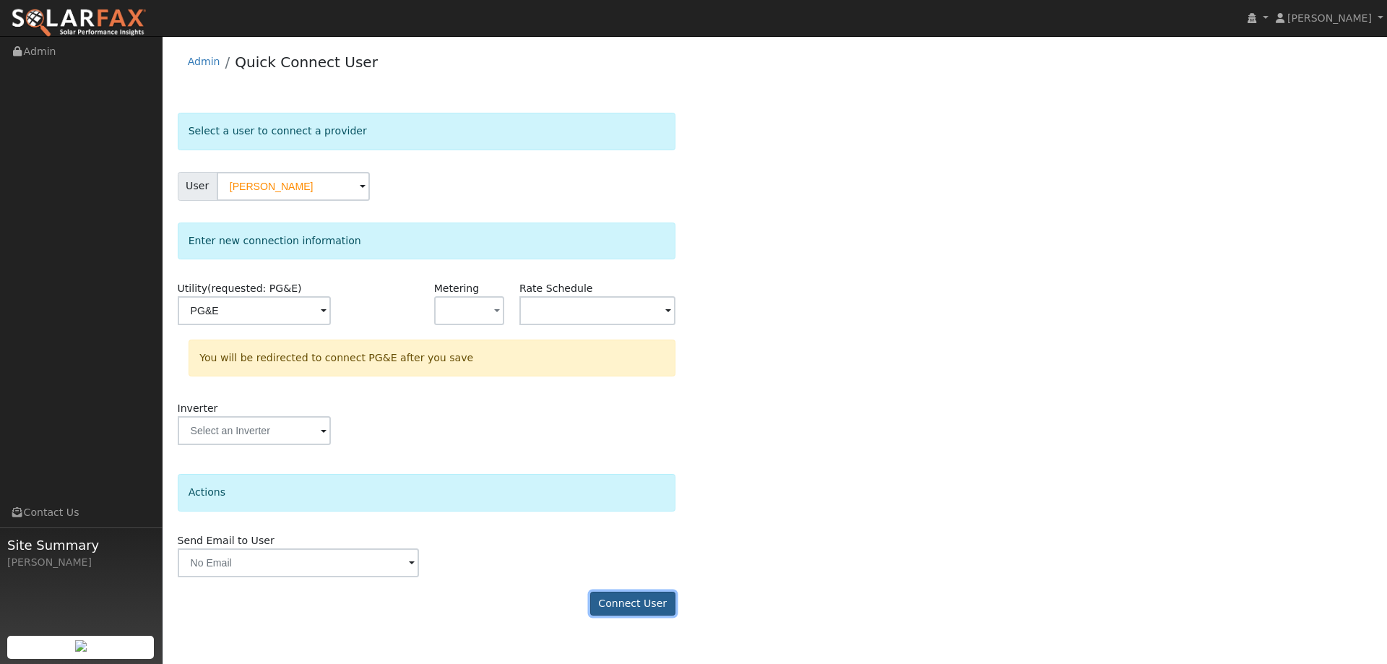
click at [616, 607] on button "Connect User" at bounding box center [632, 604] width 85 height 25
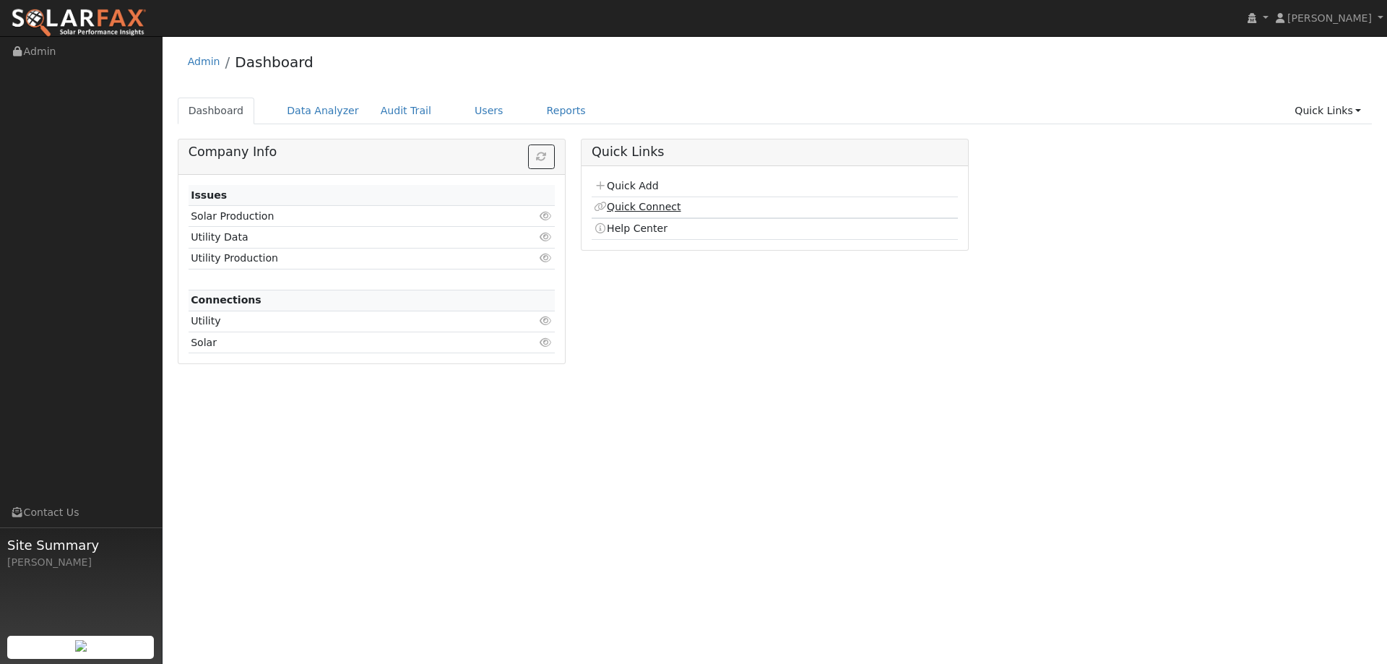
click at [641, 212] on link "Quick Connect" at bounding box center [637, 207] width 87 height 12
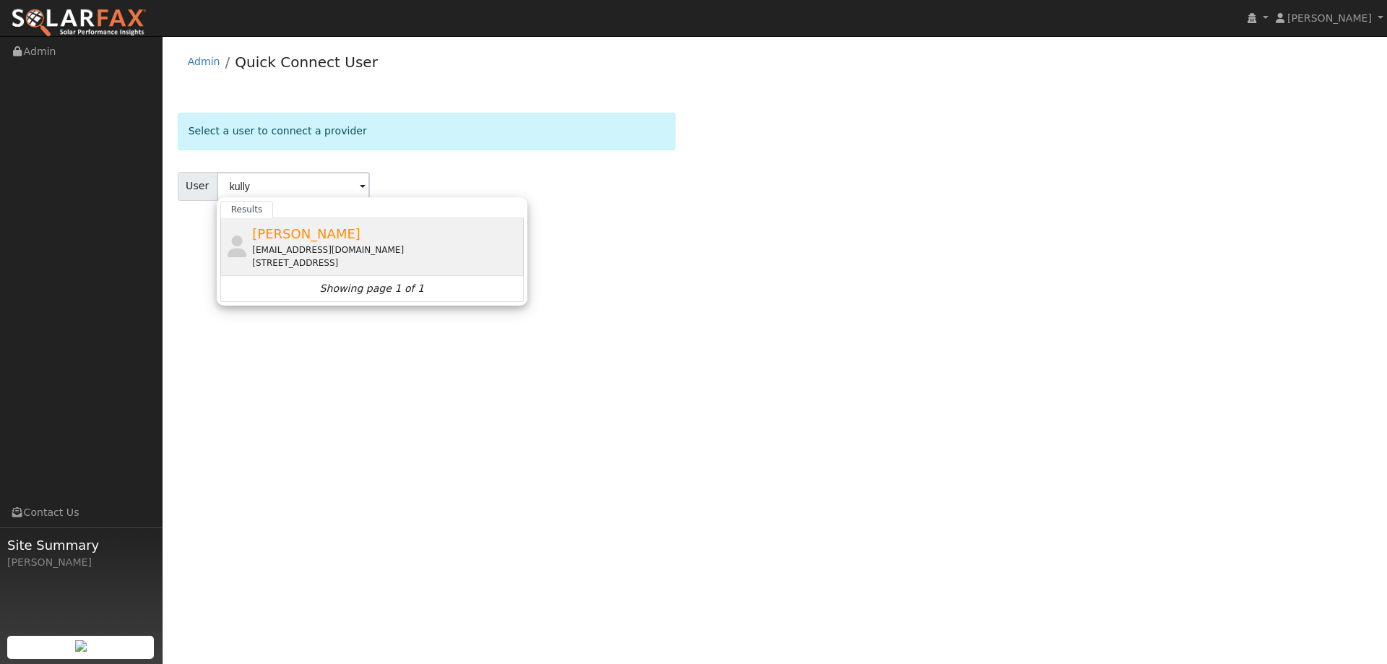
click at [408, 270] on div "[PERSON_NAME] [EMAIL_ADDRESS][DOMAIN_NAME] [STREET_ADDRESS]" at bounding box center [371, 247] width 303 height 58
type input "[PERSON_NAME]"
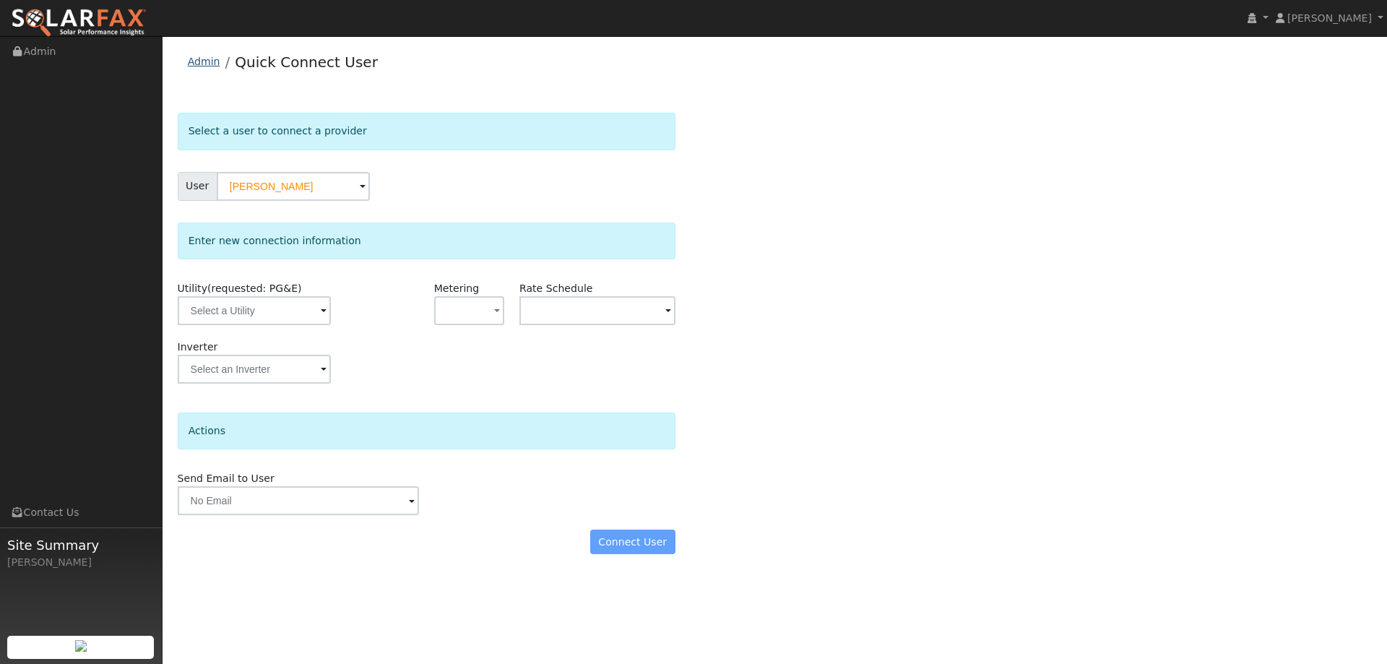
click at [212, 59] on link "Admin" at bounding box center [204, 62] width 33 height 12
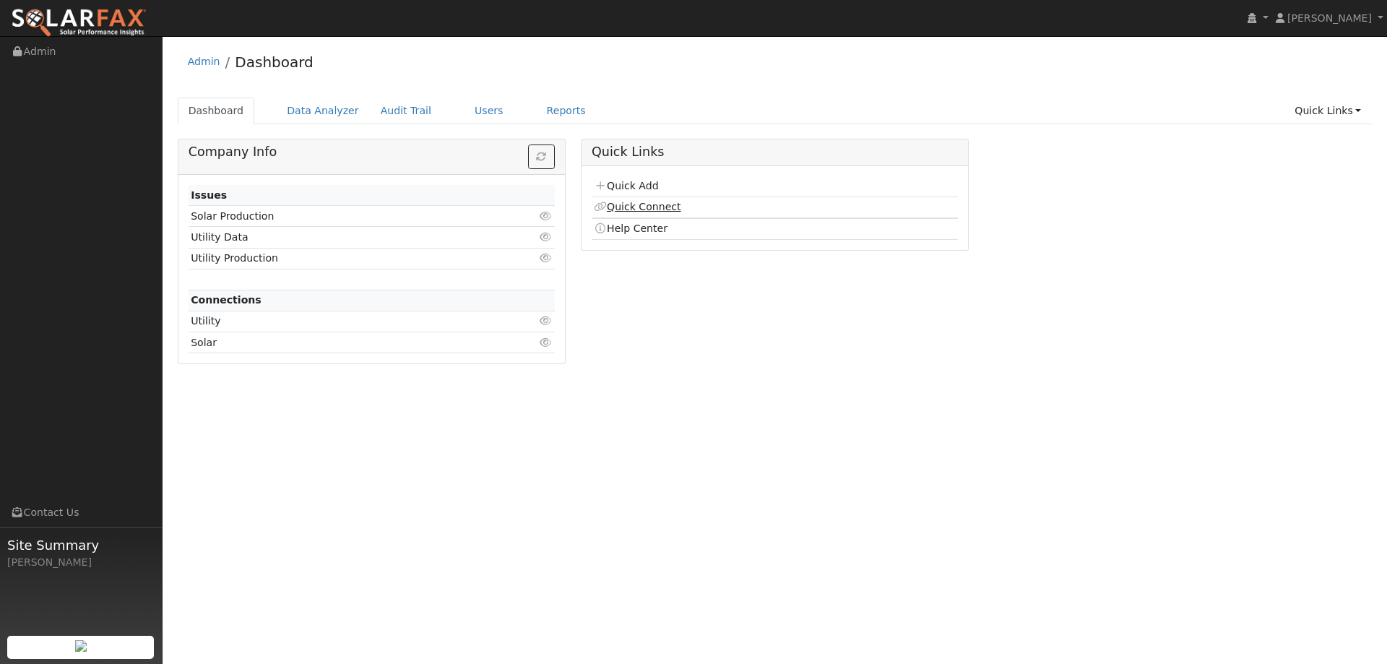
click at [641, 207] on link "Quick Connect" at bounding box center [637, 207] width 87 height 12
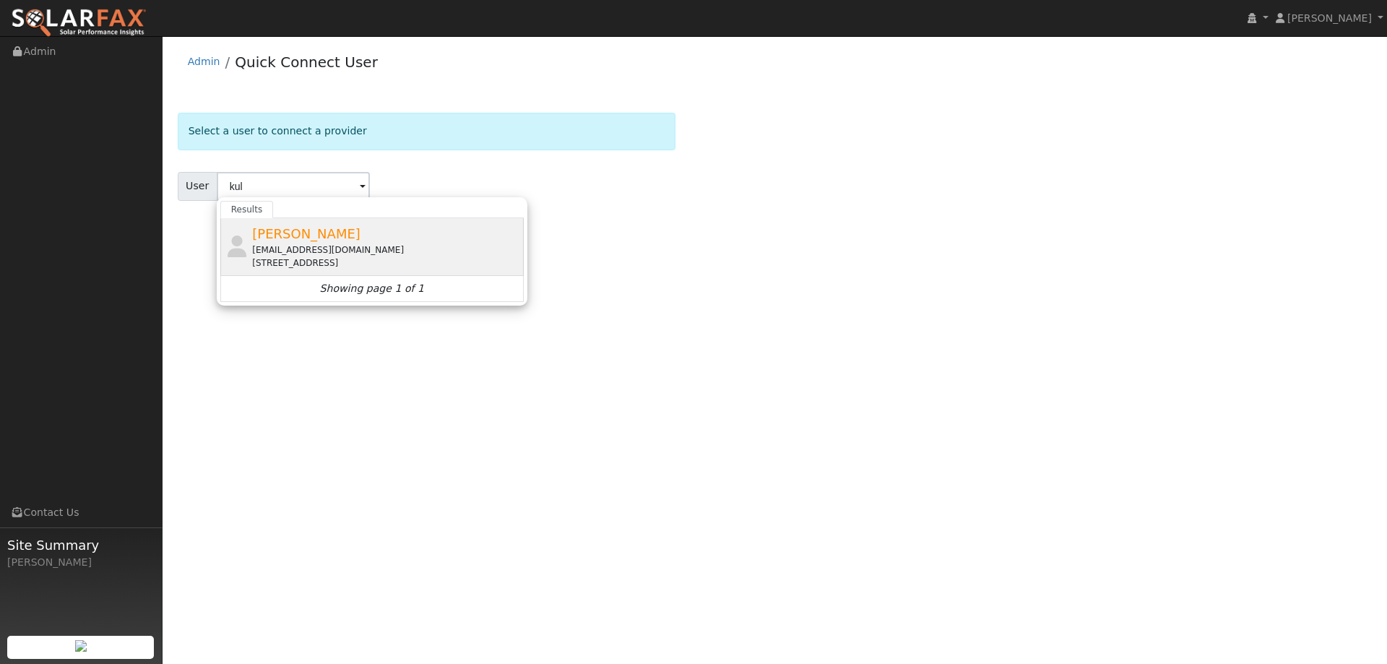
click at [302, 266] on div "[STREET_ADDRESS]" at bounding box center [386, 262] width 268 height 13
type input "Kully Lindstrom"
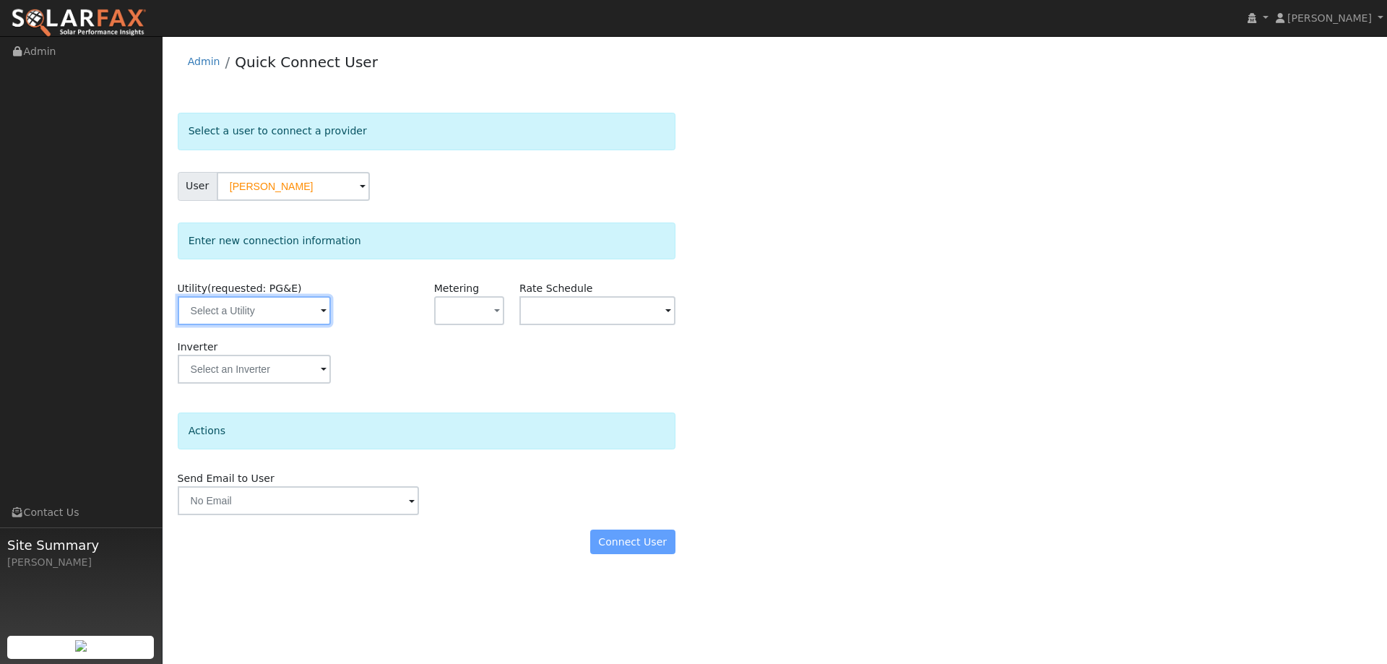
click at [313, 324] on input "text" at bounding box center [254, 310] width 153 height 29
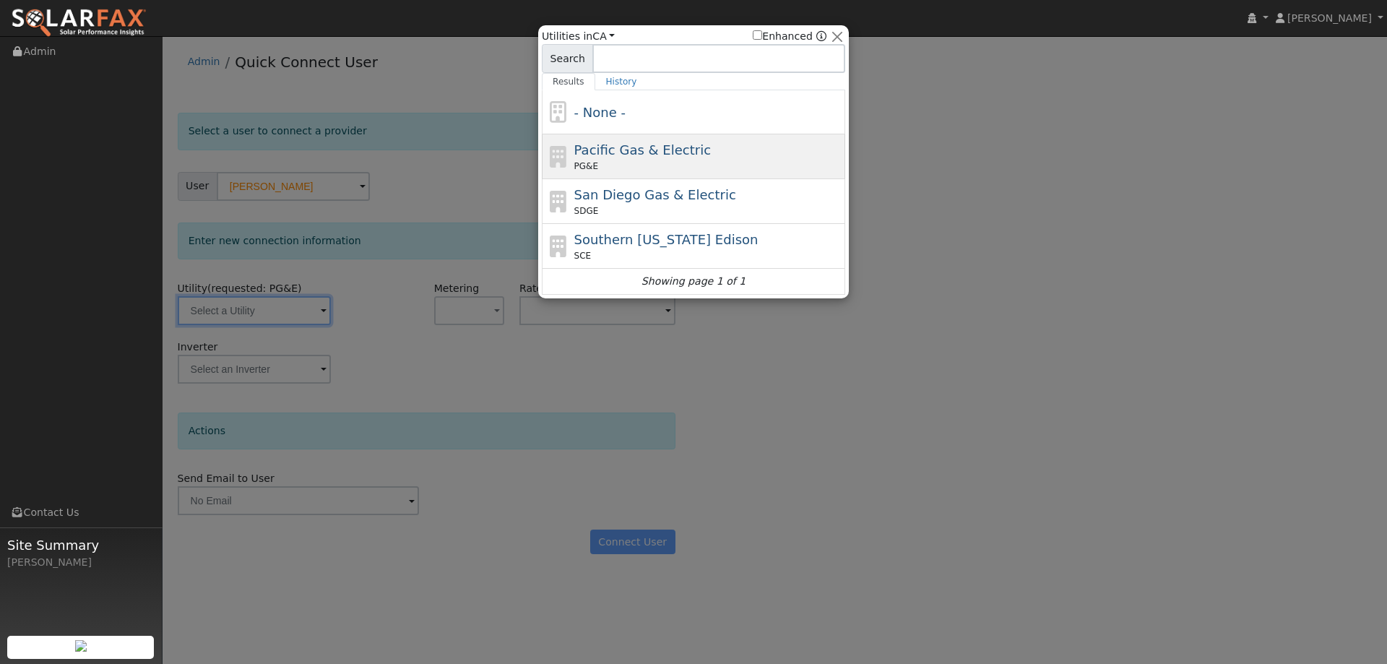
click at [596, 155] on span "Pacific Gas & Electric" at bounding box center [642, 149] width 137 height 15
type input "PG&E"
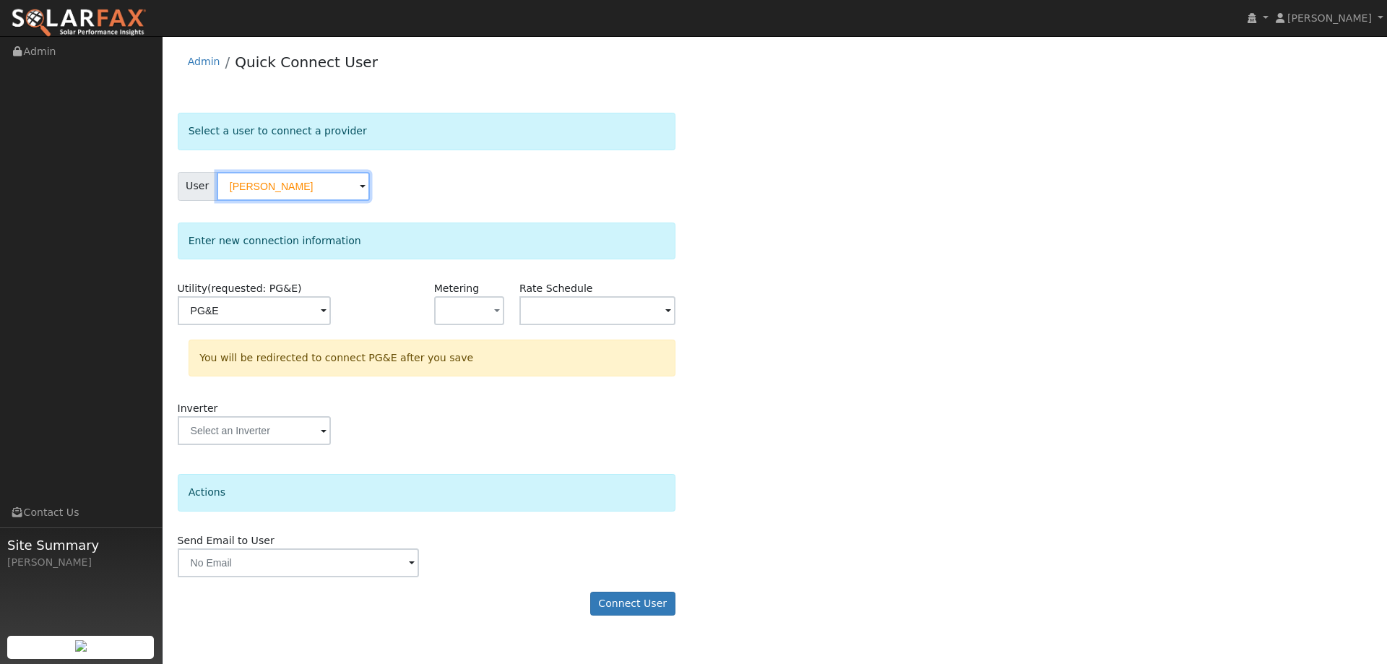
click at [261, 182] on input "Kully Lindstrom" at bounding box center [293, 186] width 153 height 29
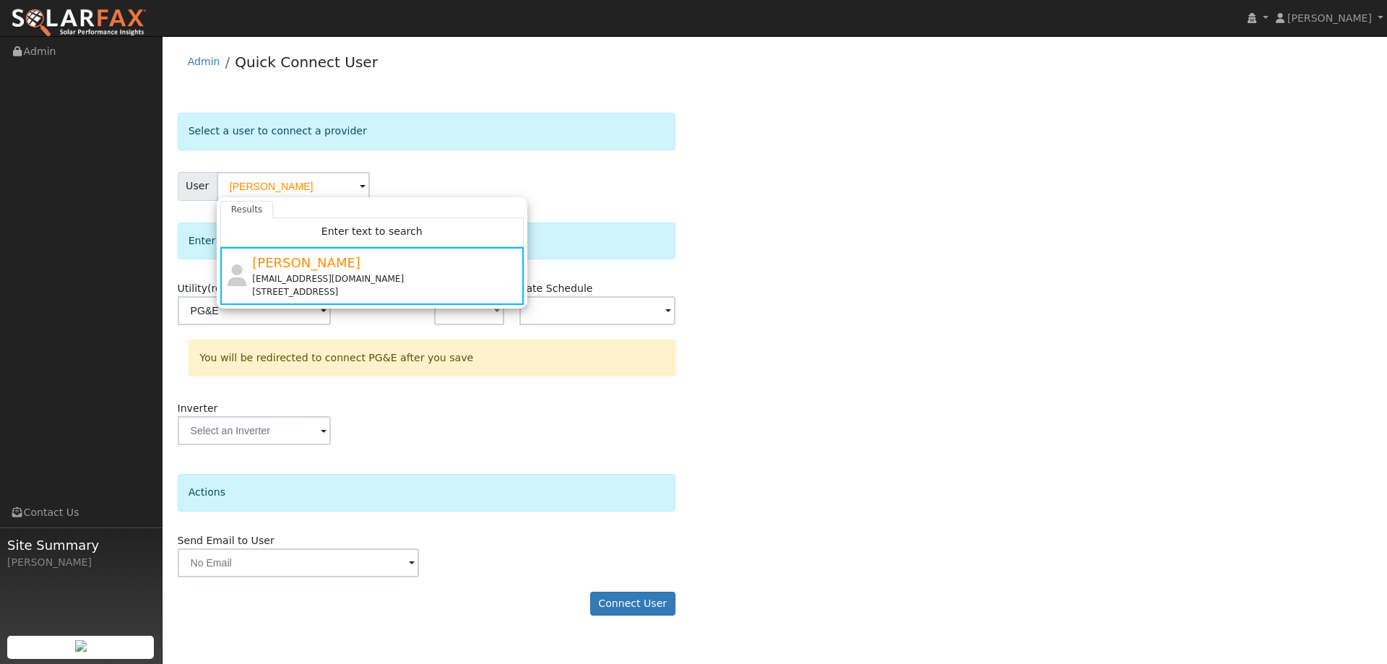
drag, startPoint x: 261, startPoint y: 182, endPoint x: 639, endPoint y: 173, distance: 377.9
click at [639, 173] on div "User Kully Lindstrom Results Enter text to search Kully Lindstrom kullylindstro…" at bounding box center [427, 186] width 498 height 29
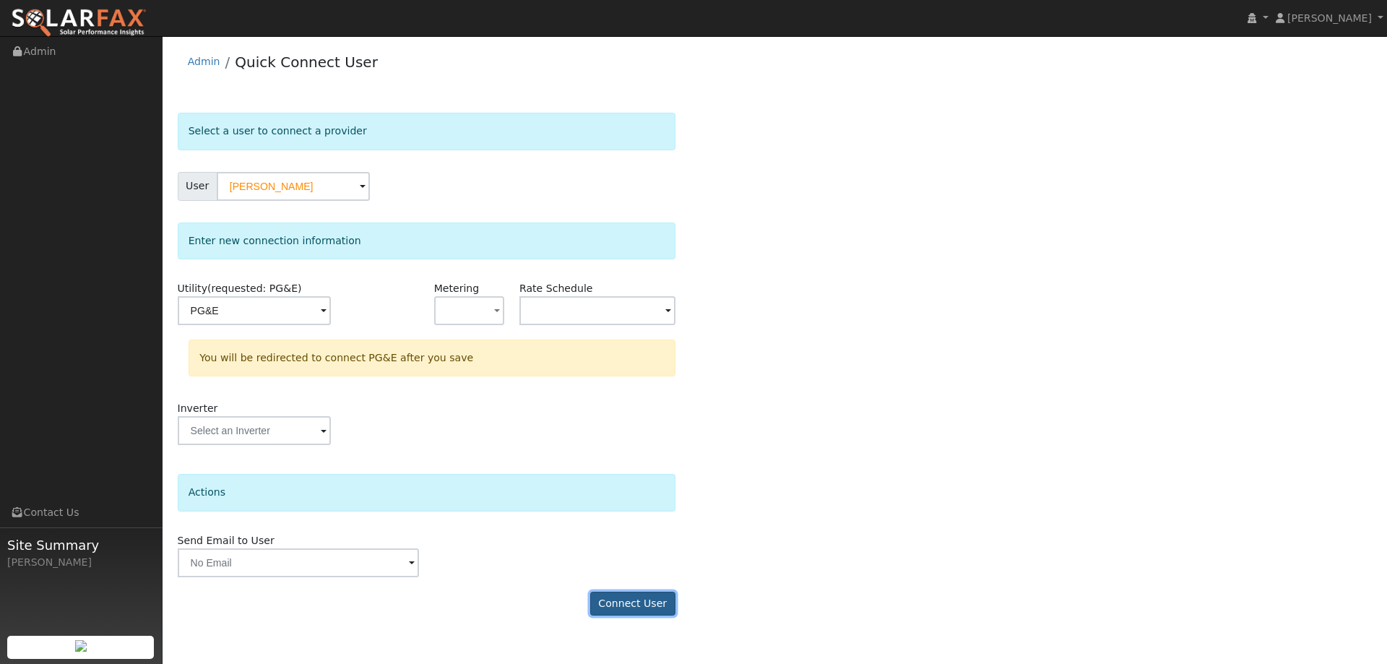
click at [663, 592] on button "Connect User" at bounding box center [632, 604] width 85 height 25
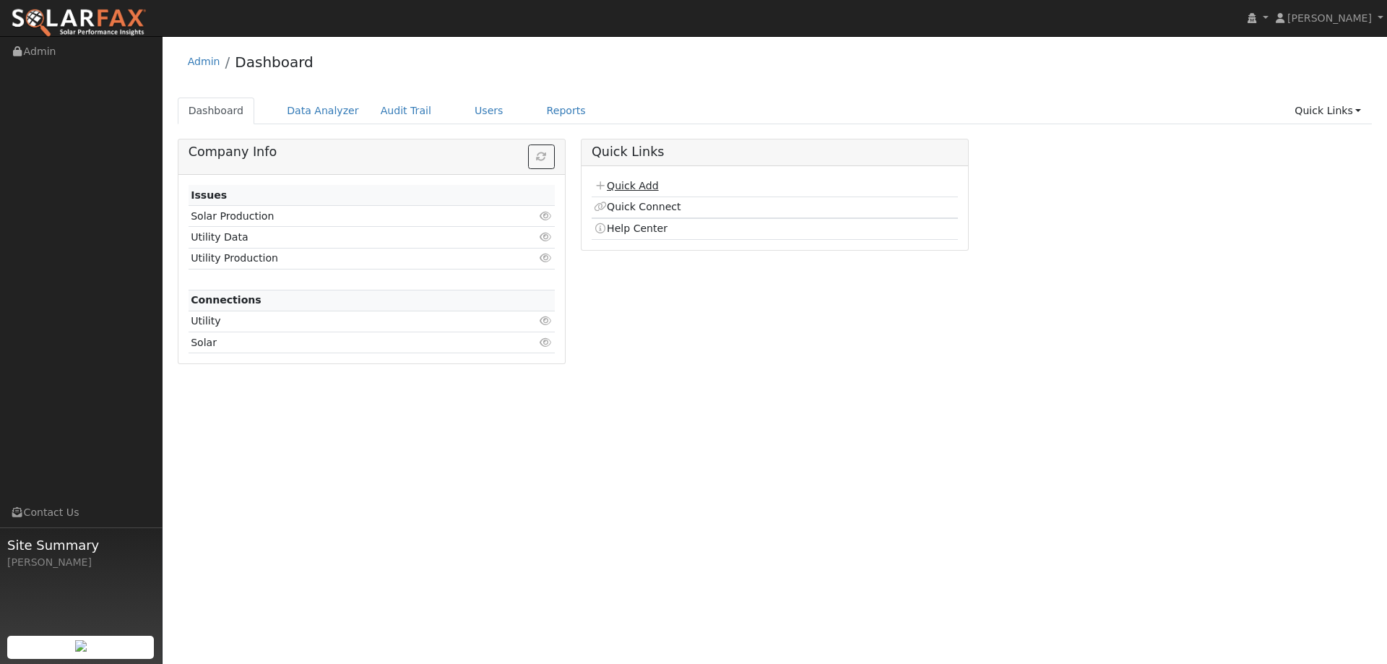
click at [647, 189] on link "Quick Add" at bounding box center [626, 186] width 64 height 12
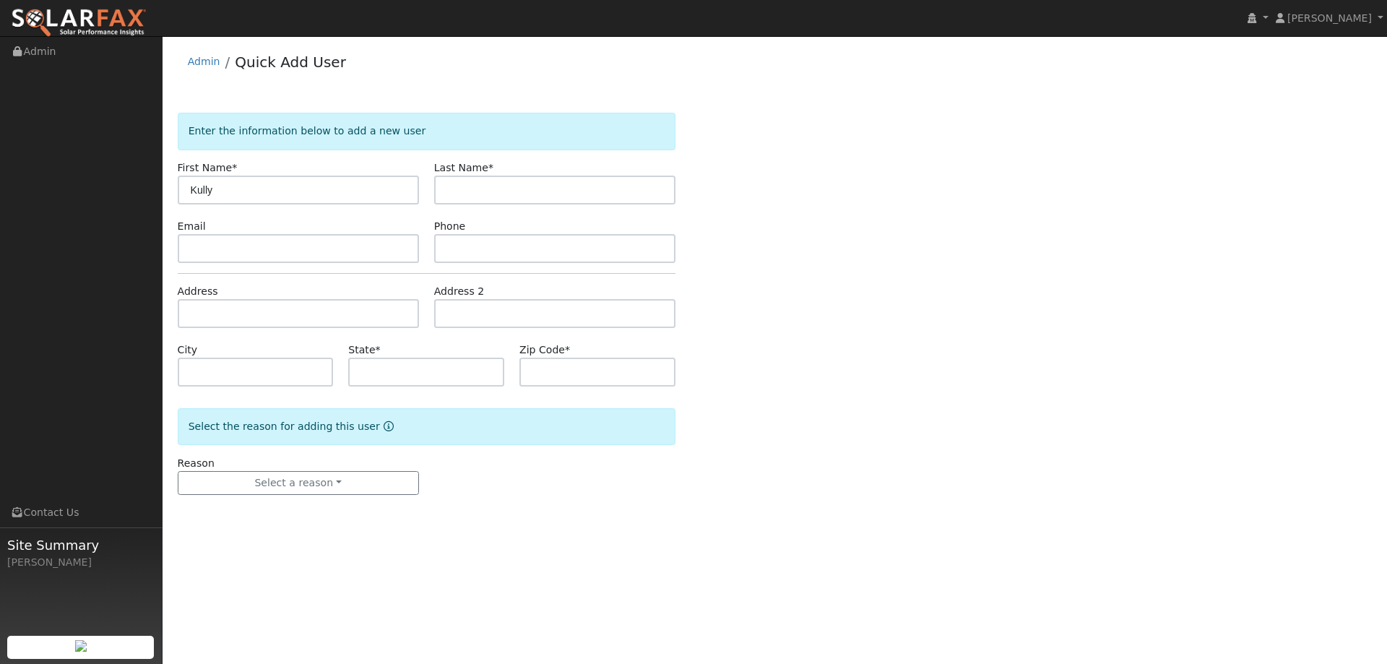
type input "Kully"
type input "[PERSON_NAME]"
paste input "[EMAIL_ADDRESS][DOMAIN_NAME]"
type input "[EMAIL_ADDRESS][DOMAIN_NAME]"
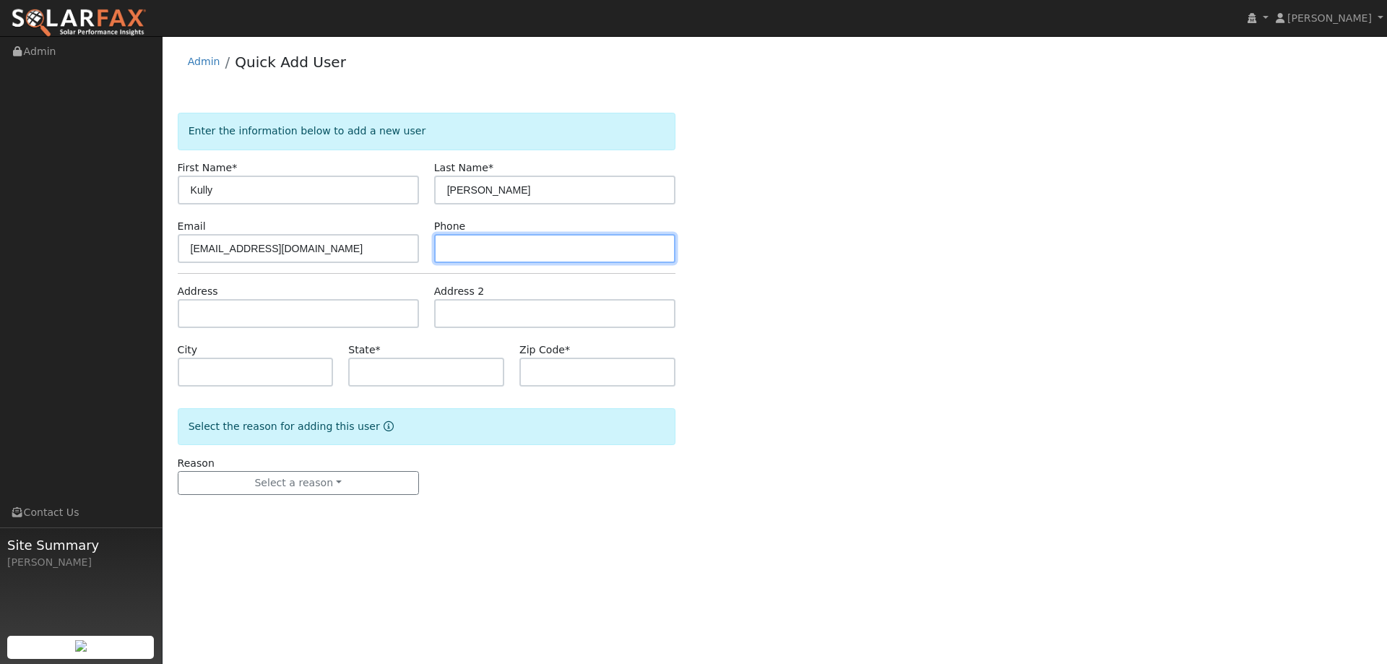
click at [533, 246] on input "text" at bounding box center [554, 248] width 241 height 29
paste input "[PHONE_NUMBER]"
type input "[PHONE_NUMBER]"
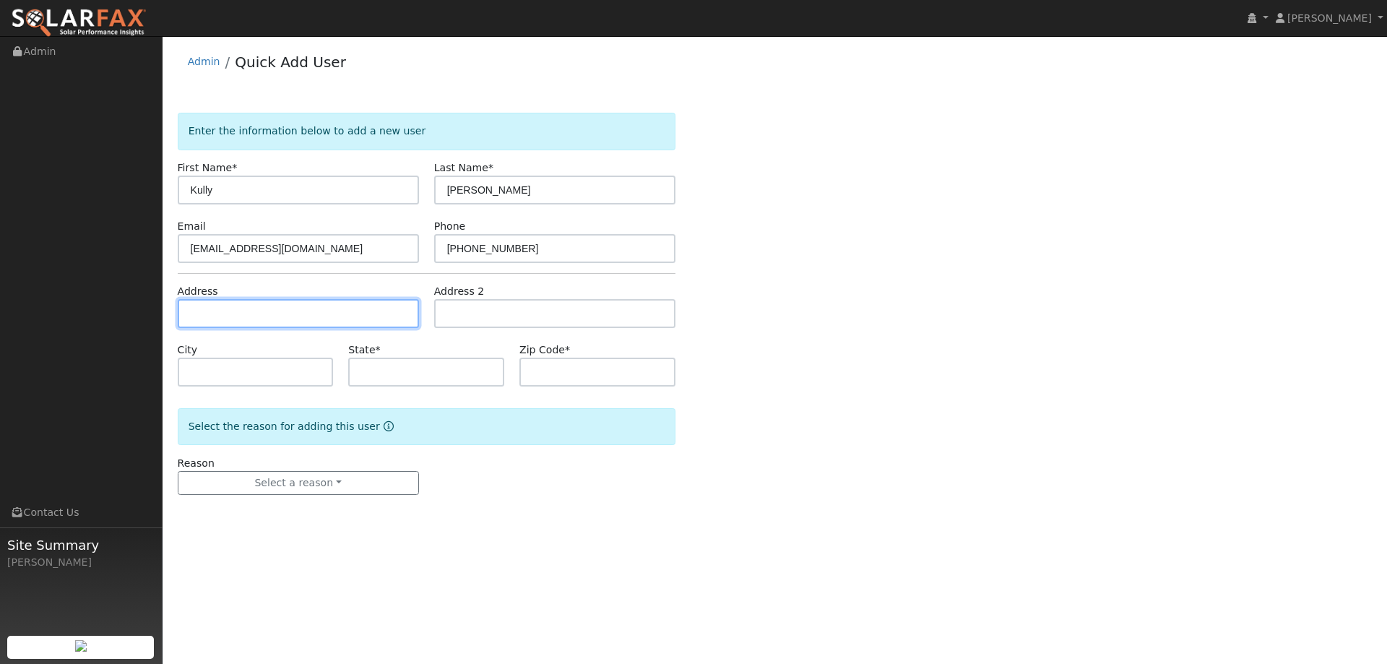
click at [326, 314] on input "text" at bounding box center [298, 313] width 241 height 29
paste input "[STREET_ADDRESS]"
type input "[STREET_ADDRESS]"
type input "[GEOGRAPHIC_DATA]"
type input "CA"
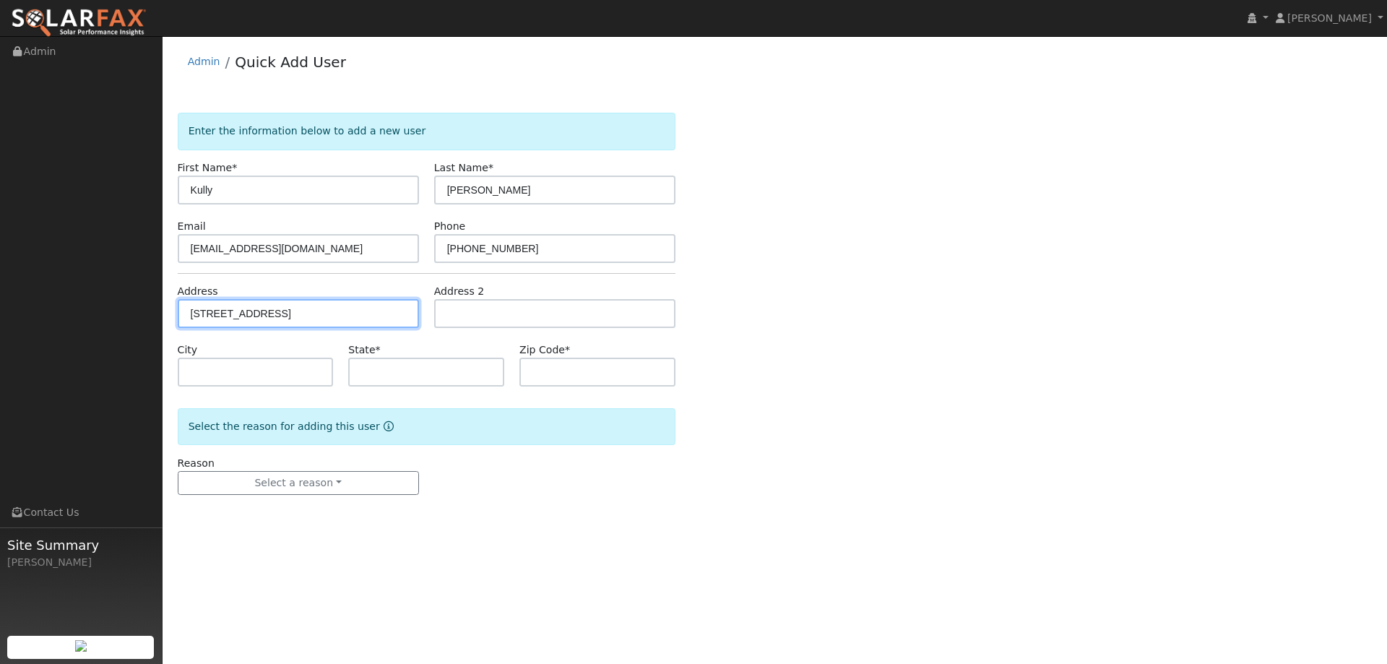
type input "94571"
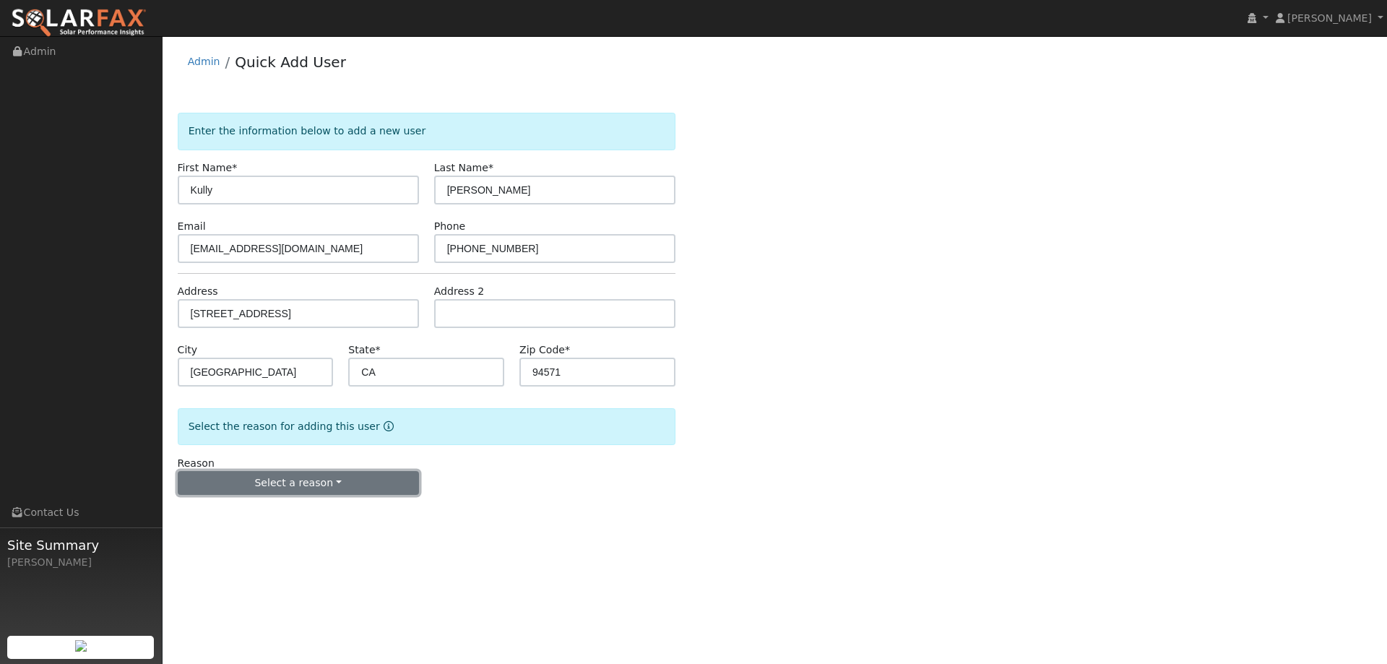
click at [328, 490] on button "Select a reason" at bounding box center [298, 483] width 241 height 25
click at [290, 510] on link "New lead" at bounding box center [258, 513] width 160 height 20
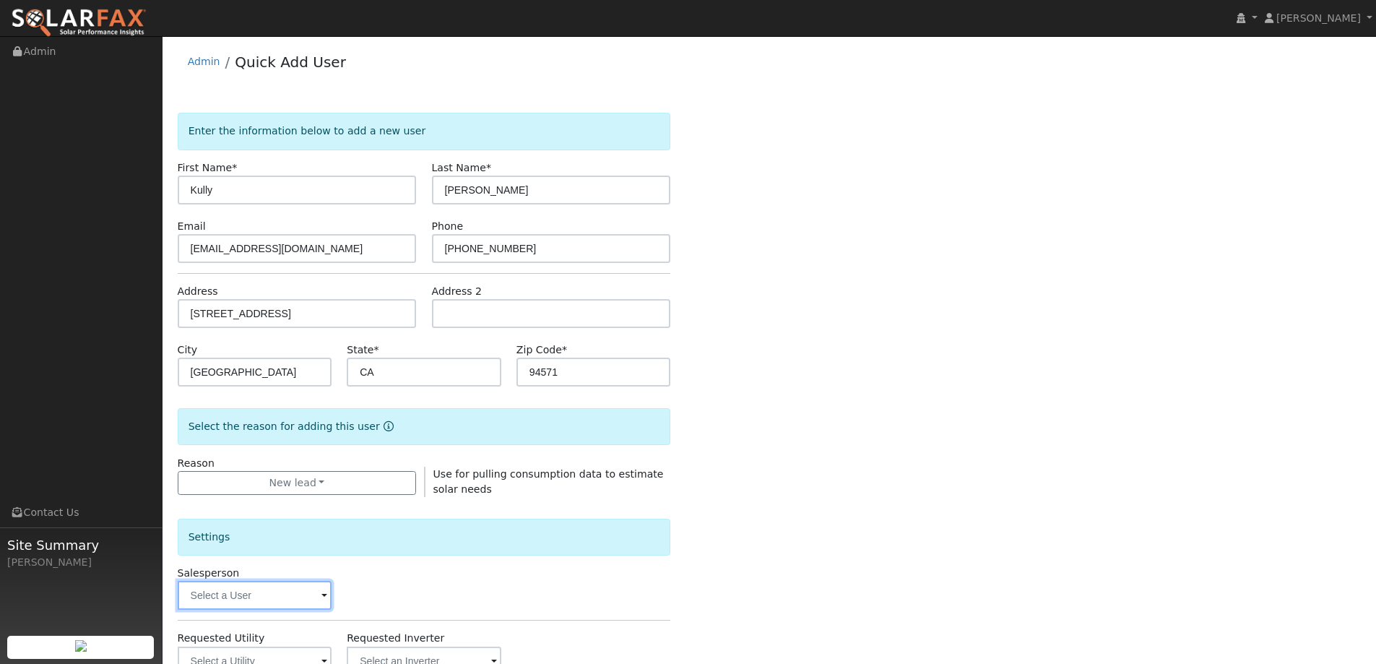
click at [303, 592] on input "text" at bounding box center [255, 595] width 155 height 29
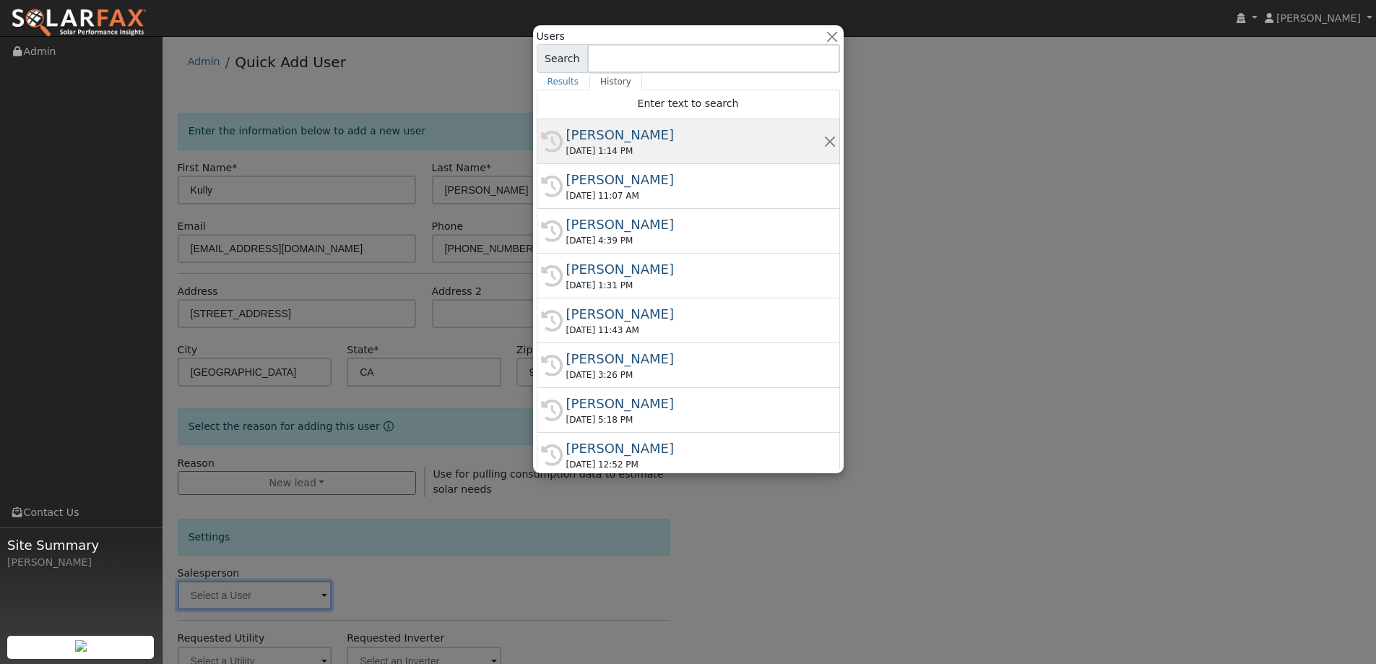
click at [636, 150] on div "09/08/2025 1:14 PM" at bounding box center [694, 150] width 257 height 13
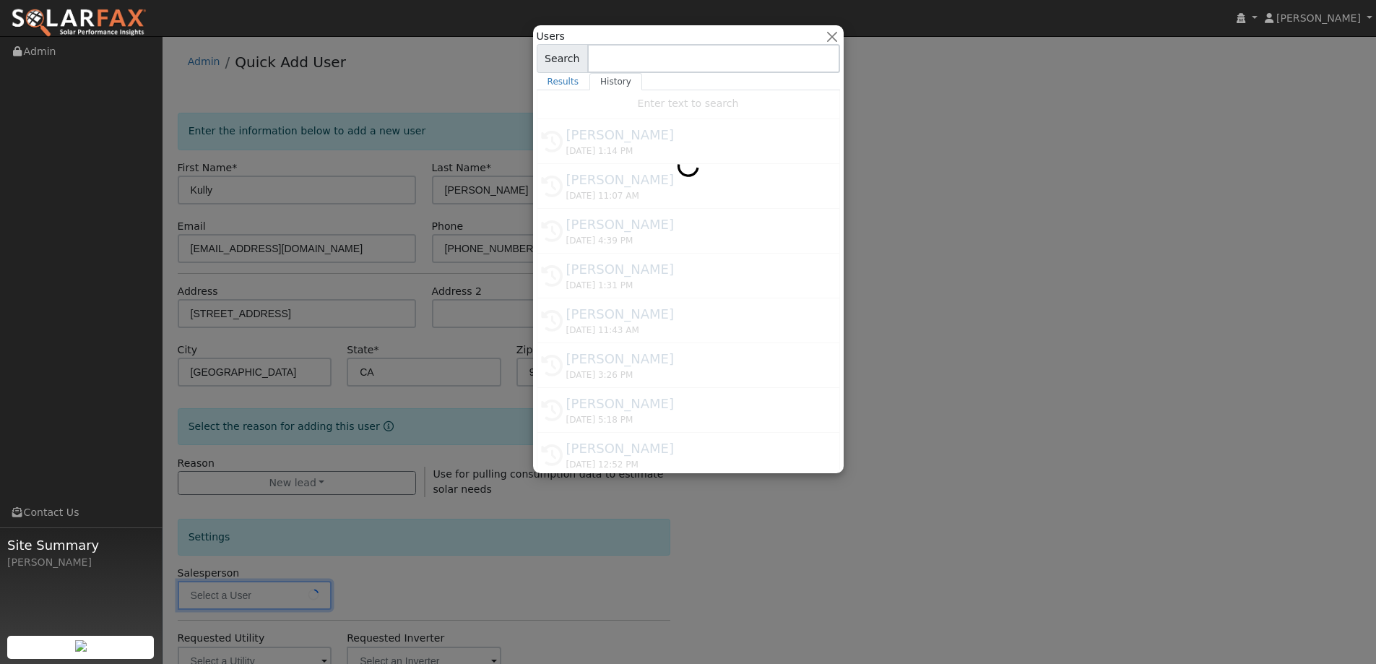
type input "Jon Landsman"
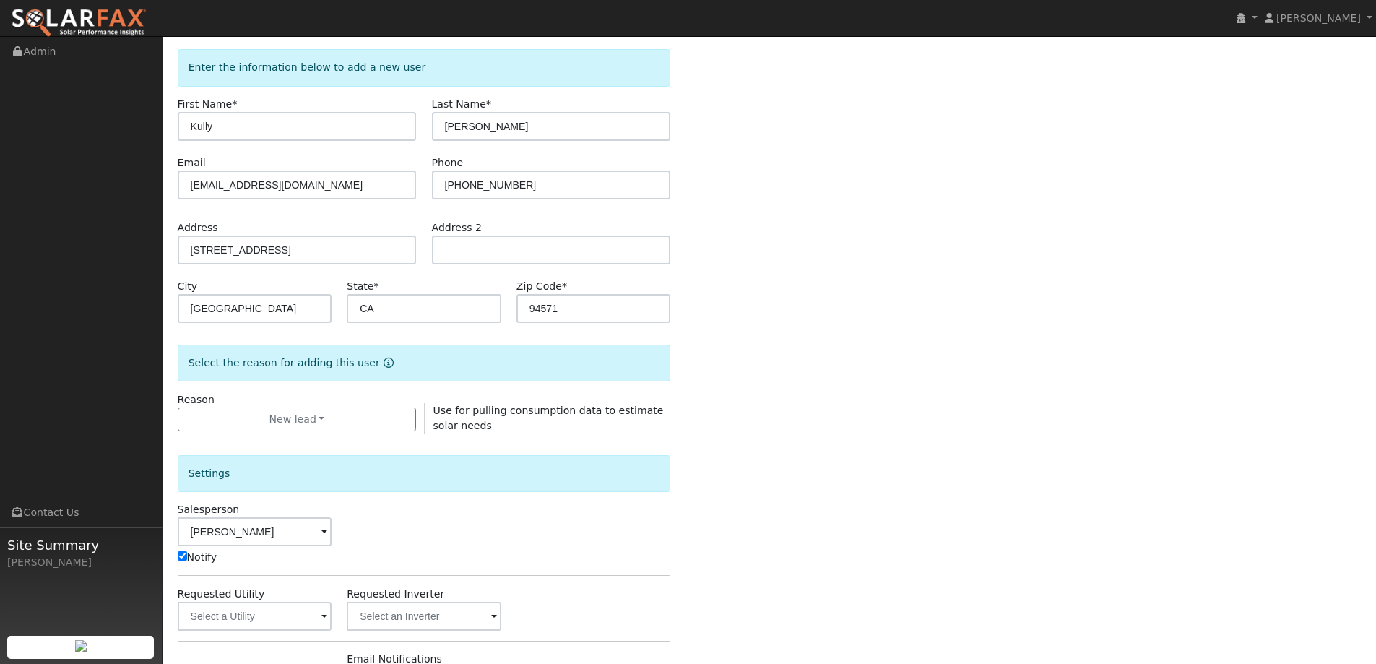
scroll to position [217, 0]
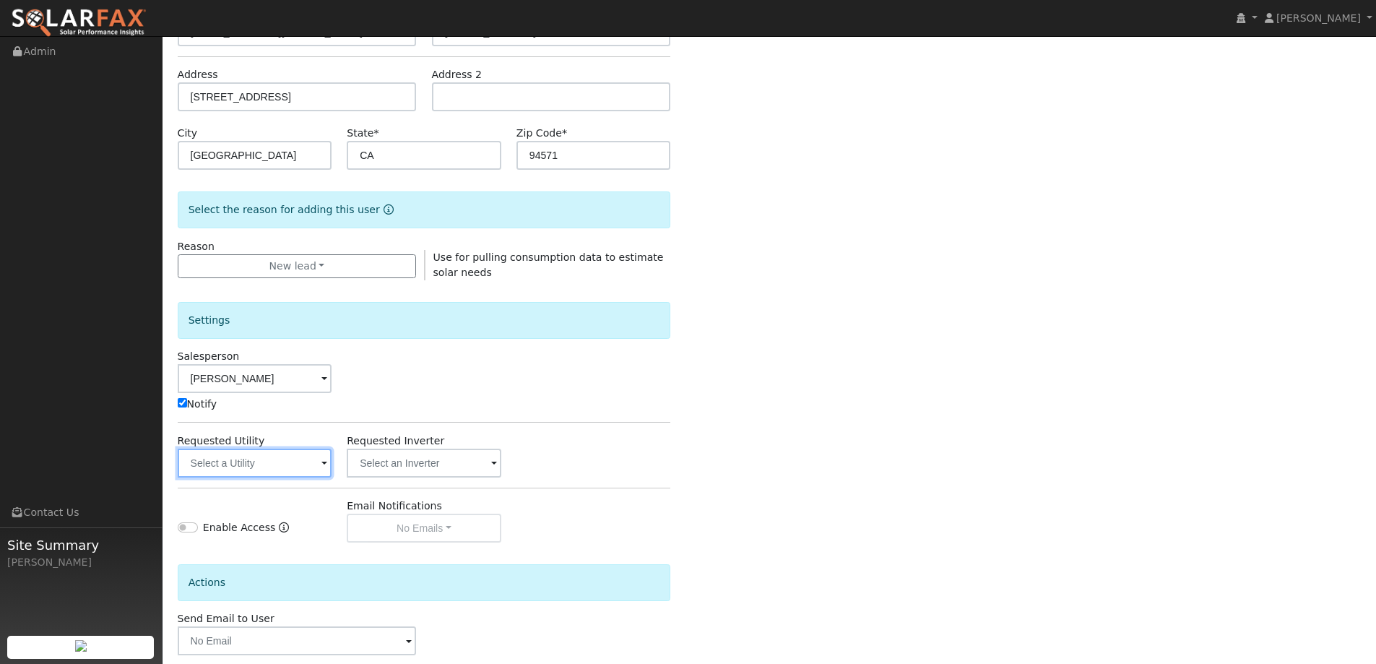
click at [261, 460] on input "text" at bounding box center [255, 463] width 155 height 29
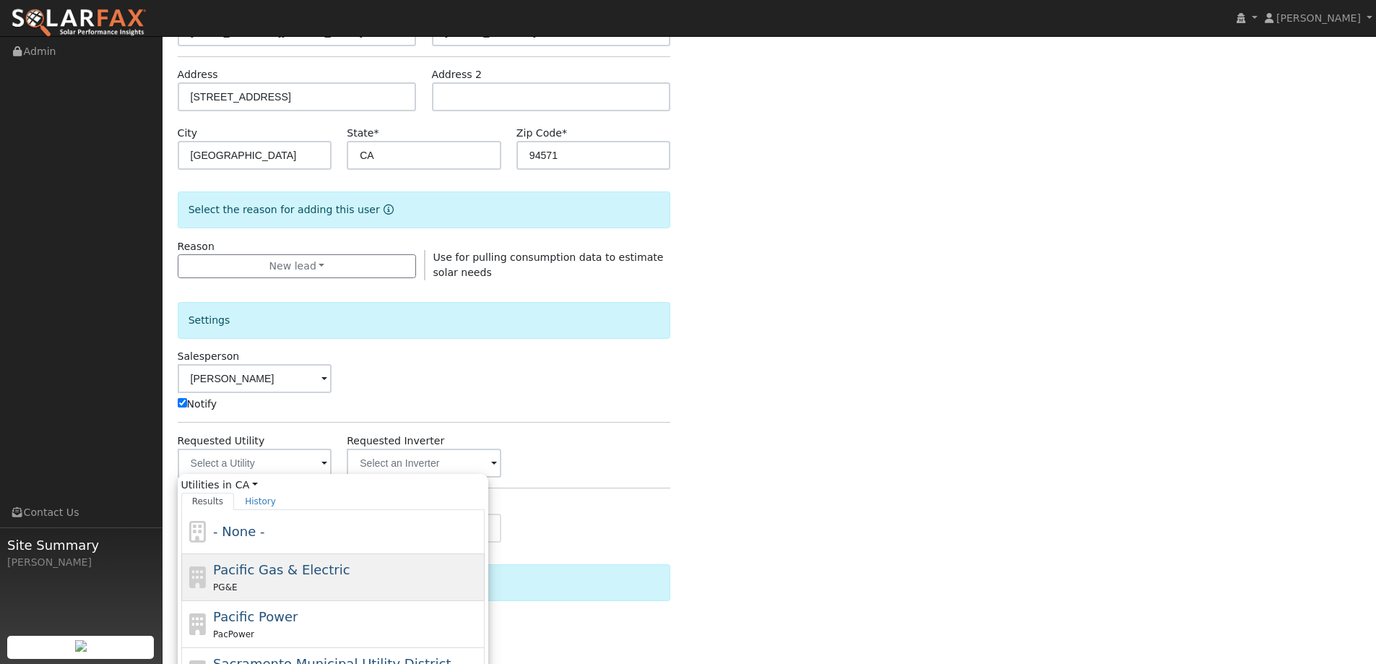
click at [334, 582] on div "PG&E" at bounding box center [347, 586] width 268 height 15
type input "Pacific Gas & Electric"
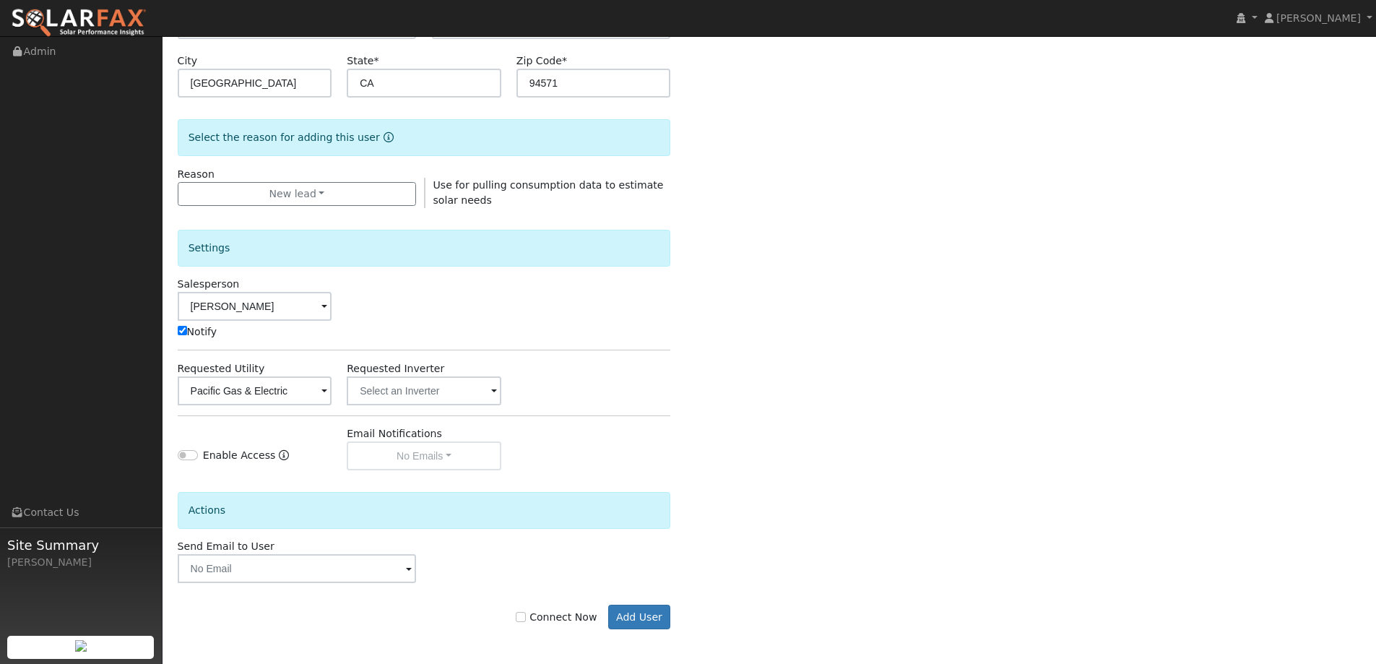
scroll to position [290, 0]
click at [541, 621] on label "Connect Now" at bounding box center [556, 615] width 81 height 15
click at [526, 621] on input "Connect Now" at bounding box center [521, 615] width 10 height 10
checkbox input "true"
click at [621, 618] on button "Add User" at bounding box center [639, 615] width 63 height 25
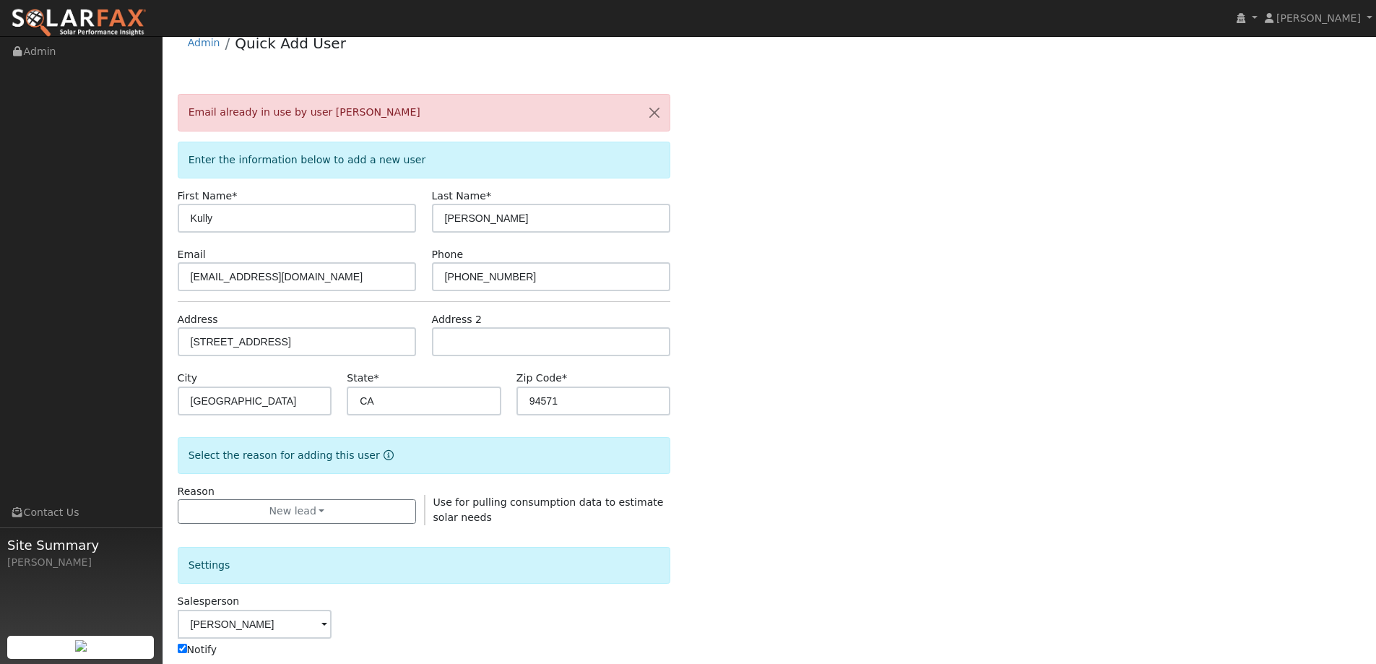
scroll to position [0, 0]
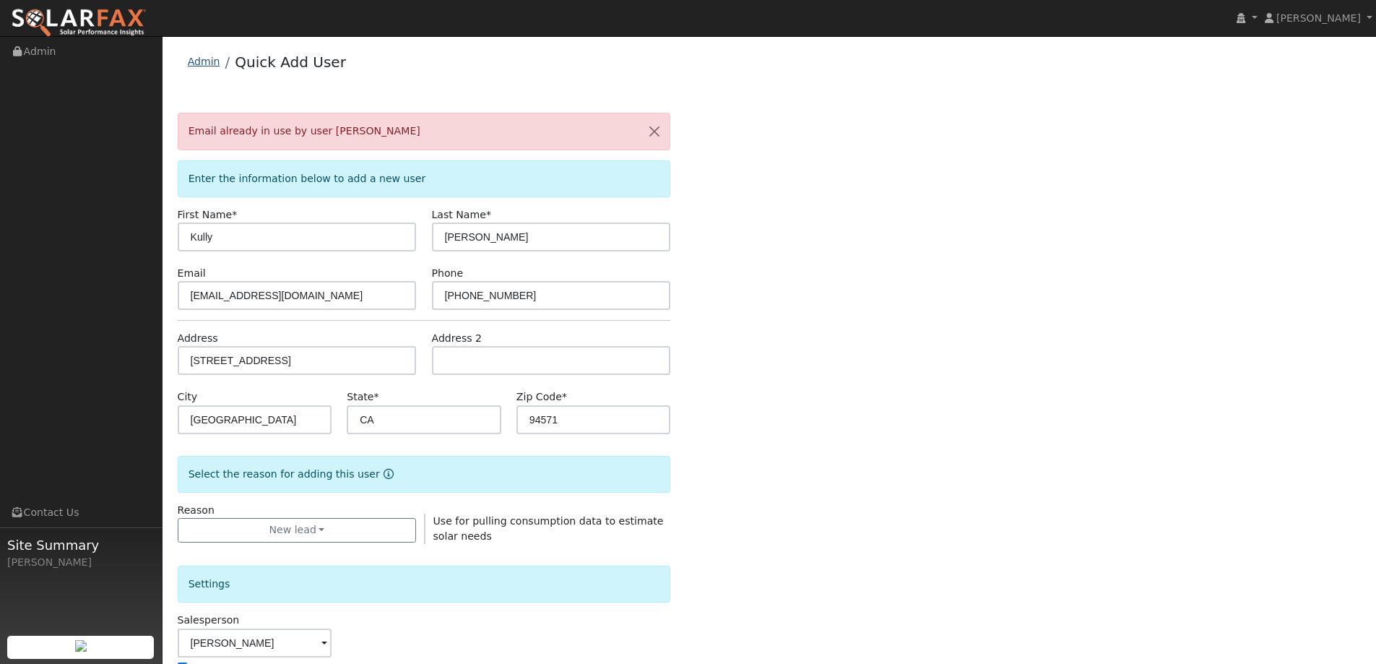
click at [202, 61] on link "Admin" at bounding box center [204, 62] width 33 height 12
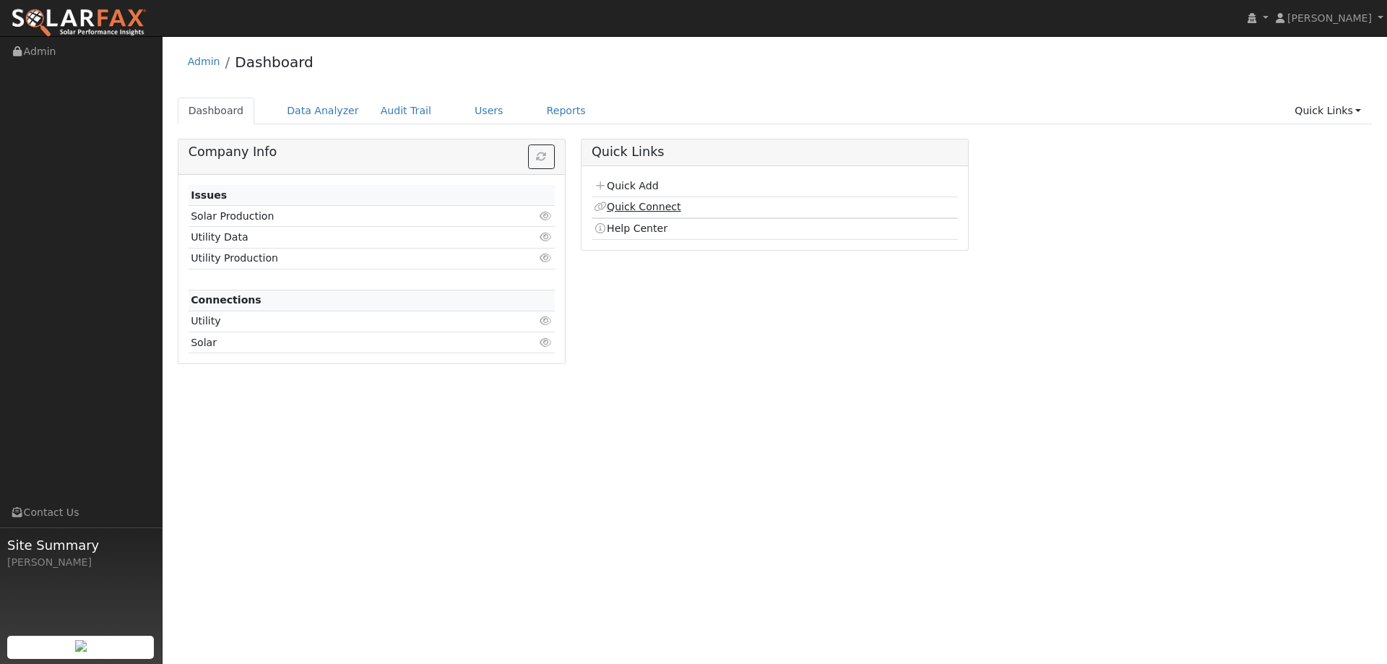
click at [649, 210] on link "Quick Connect" at bounding box center [637, 207] width 87 height 12
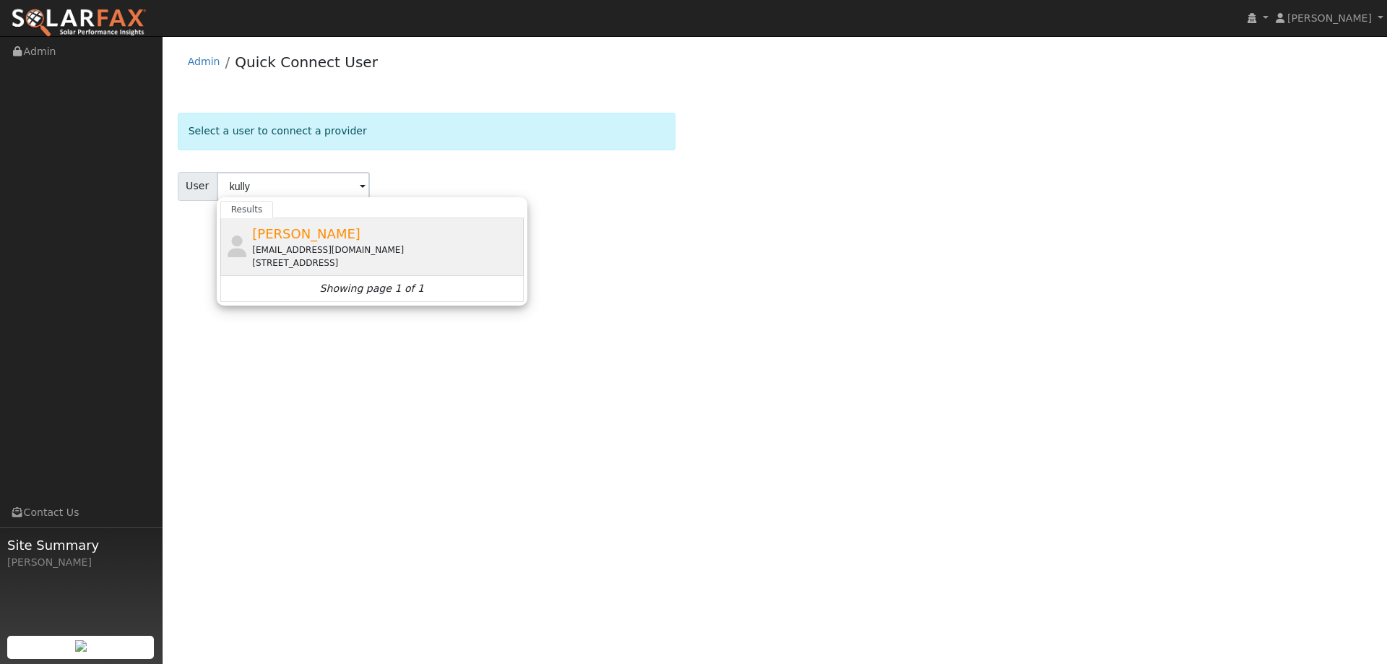
click at [450, 234] on div "[PERSON_NAME] [EMAIL_ADDRESS][DOMAIN_NAME] [STREET_ADDRESS]" at bounding box center [386, 247] width 268 height 46
type input "[PERSON_NAME]"
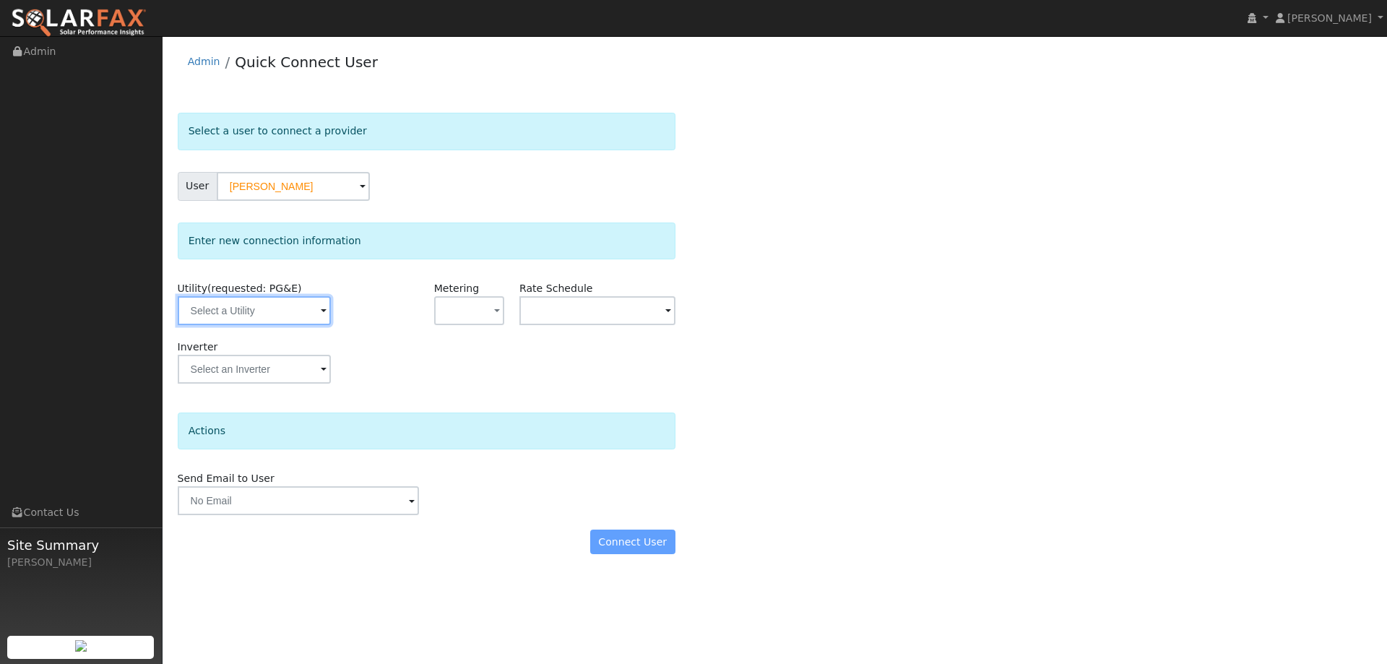
click at [276, 305] on input "text" at bounding box center [254, 310] width 153 height 29
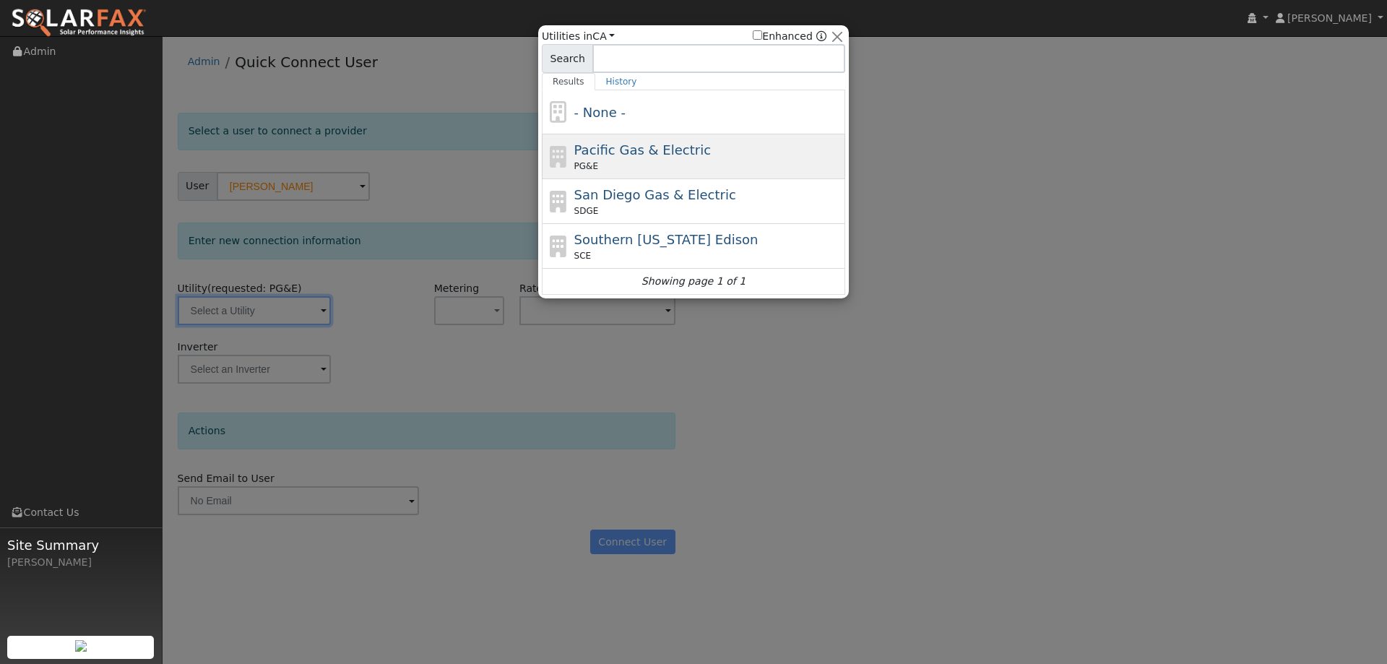
click at [587, 169] on span "PG&E" at bounding box center [586, 166] width 24 height 13
type input "PG&E"
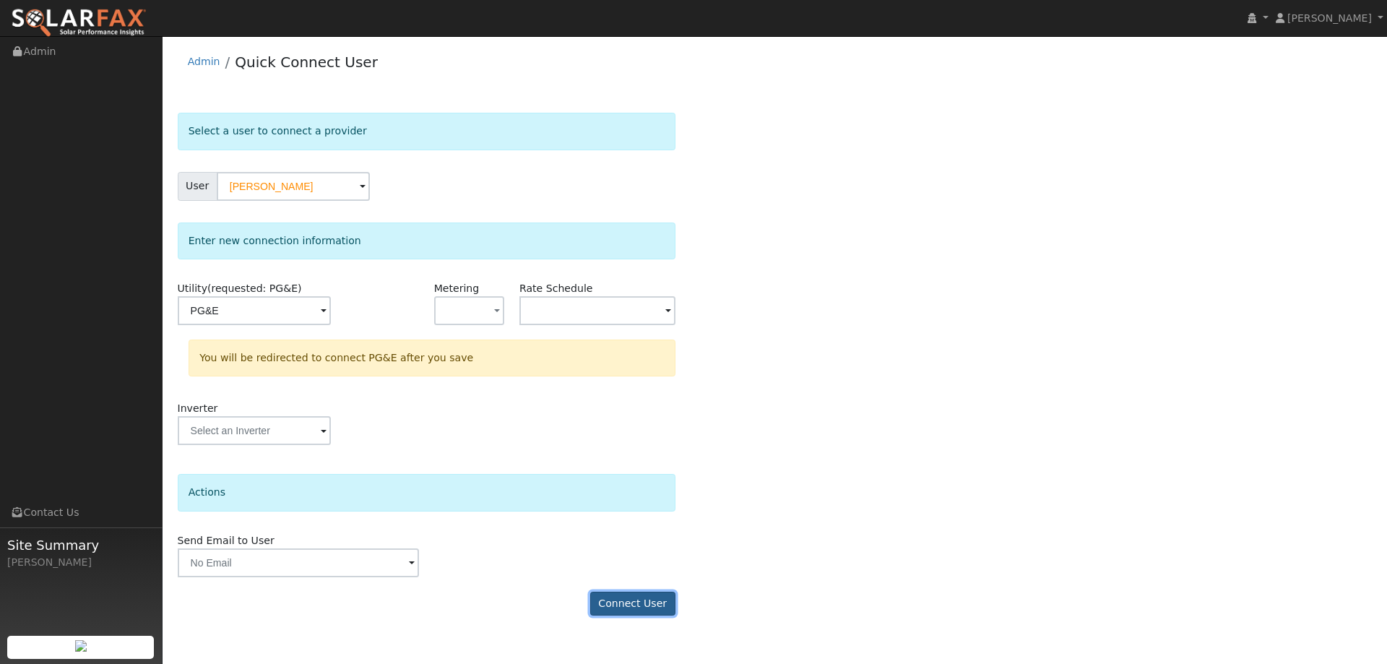
click at [613, 605] on button "Connect User" at bounding box center [632, 604] width 85 height 25
